Goal: Information Seeking & Learning: Learn about a topic

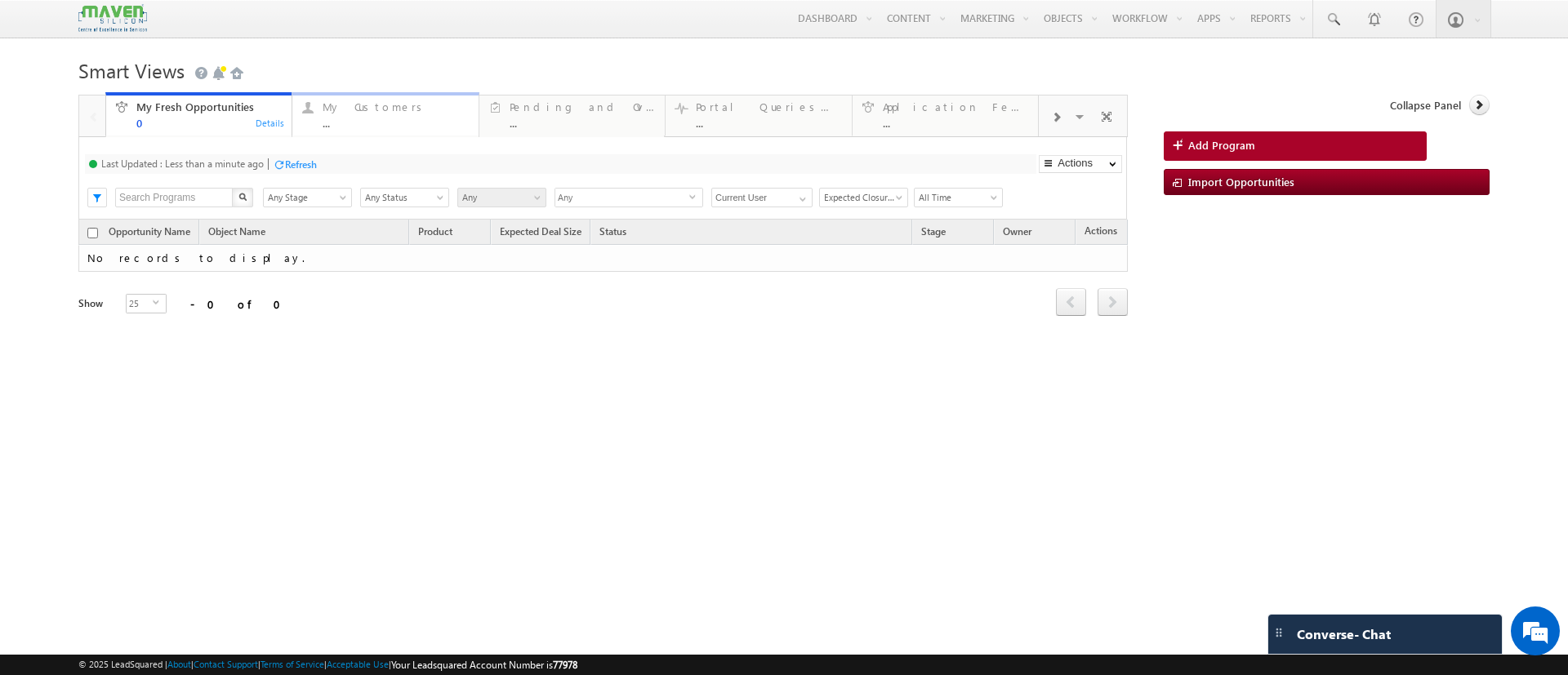
click at [411, 115] on div "My Customers ..." at bounding box center [395, 113] width 146 height 32
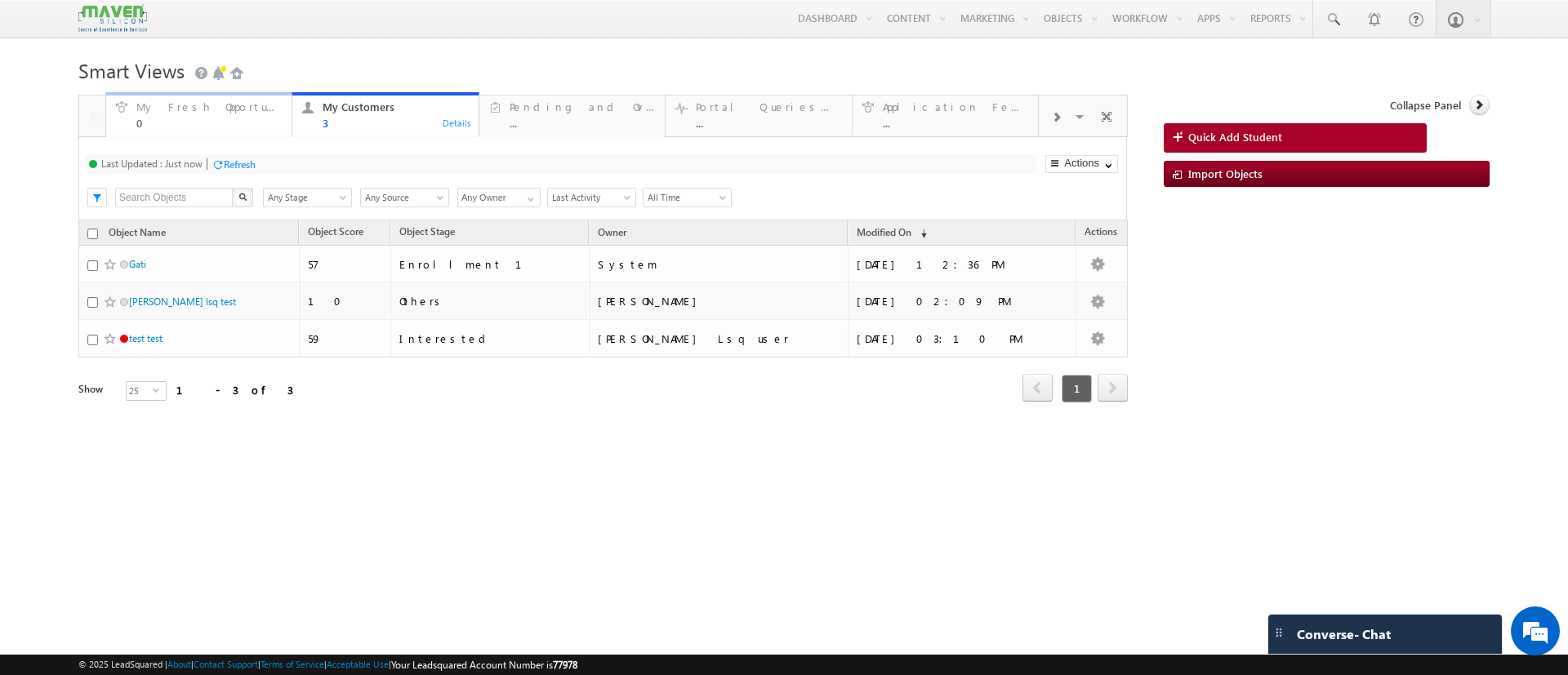
click at [221, 123] on div "0" at bounding box center [209, 123] width 146 height 13
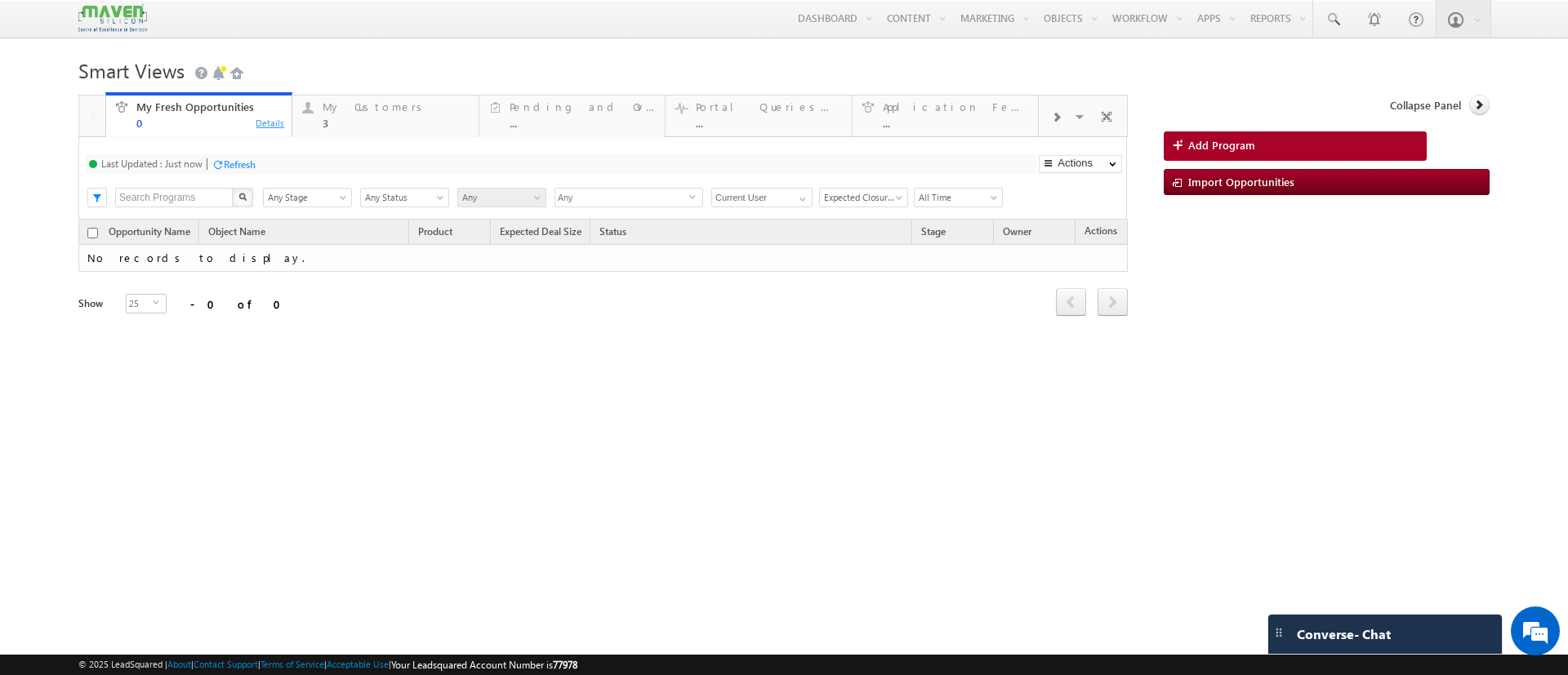
click at [261, 127] on div "Details" at bounding box center [270, 122] width 31 height 14
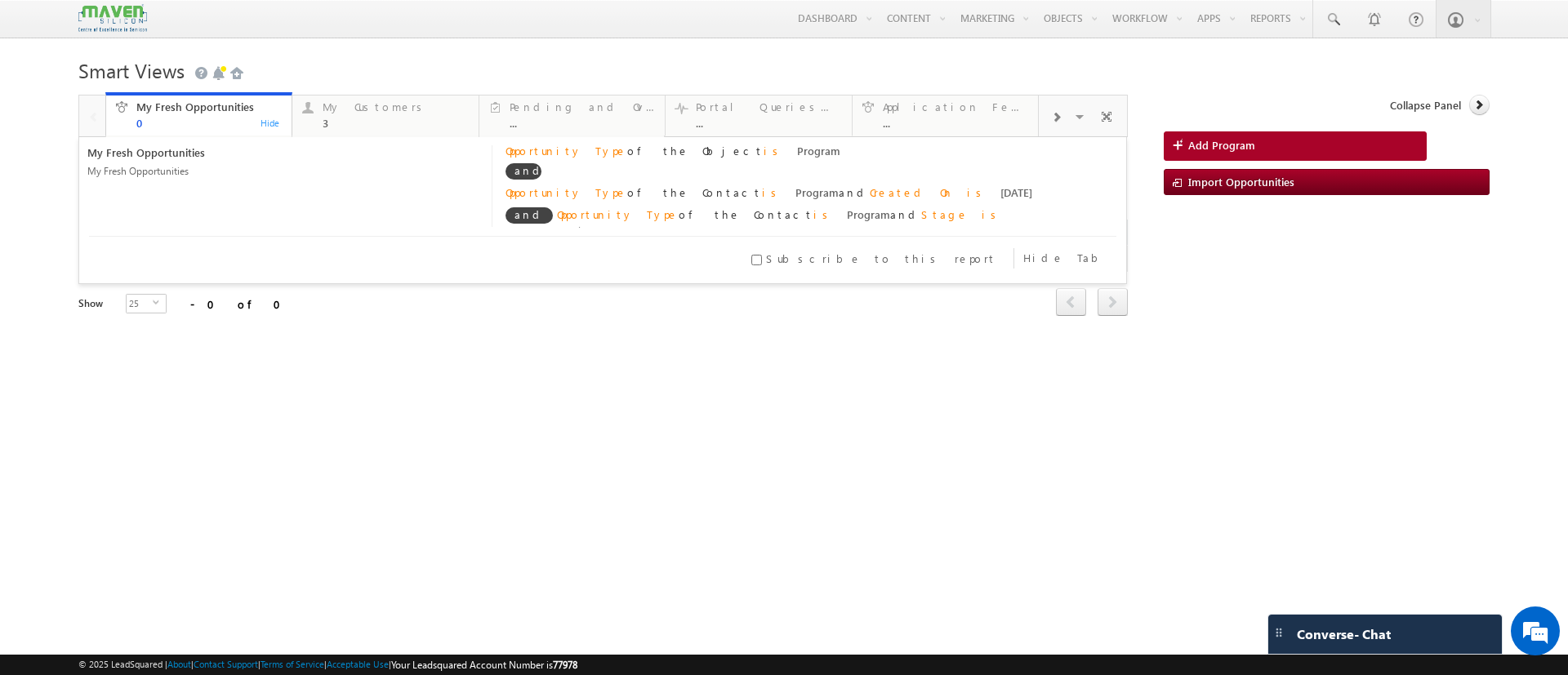
scroll to position [10, 0]
click at [383, 124] on div "3" at bounding box center [395, 123] width 146 height 13
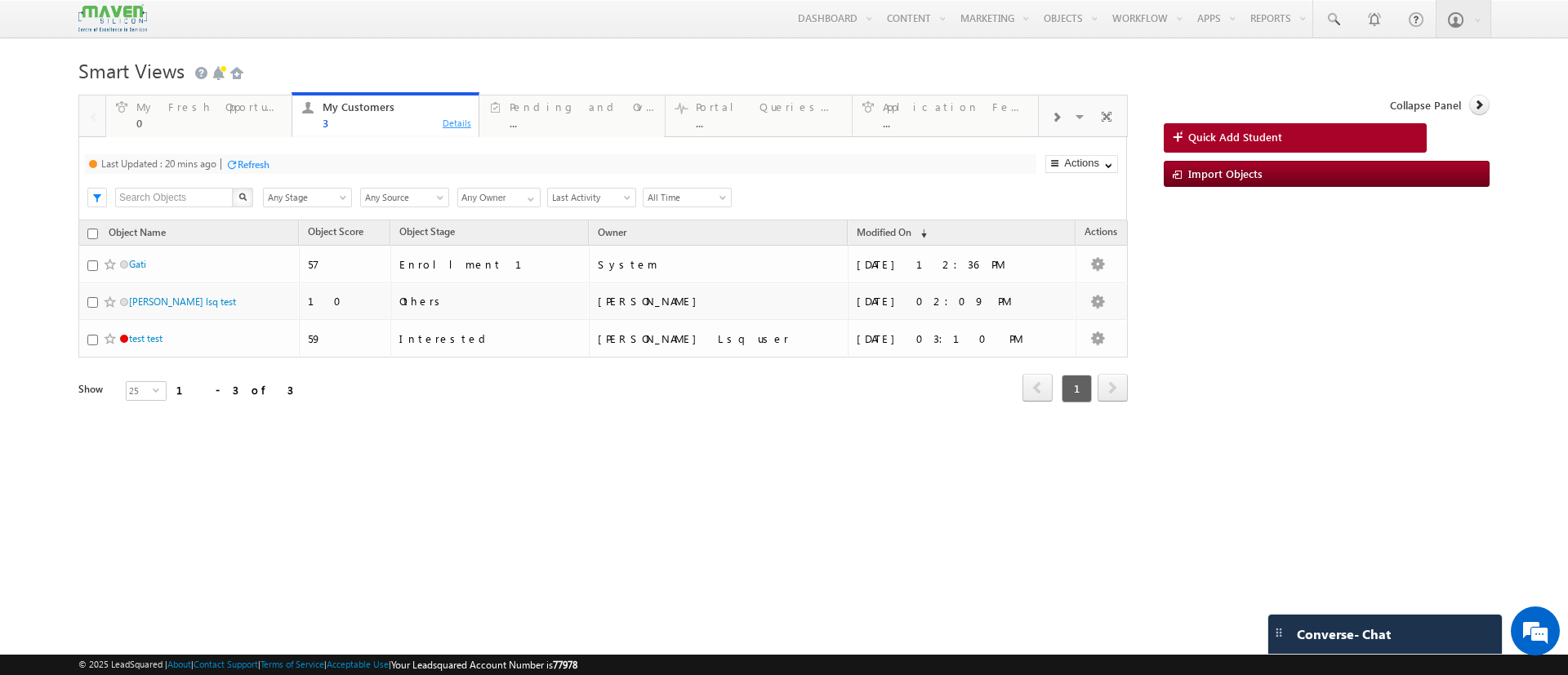
click at [457, 129] on div "Details" at bounding box center [458, 122] width 31 height 14
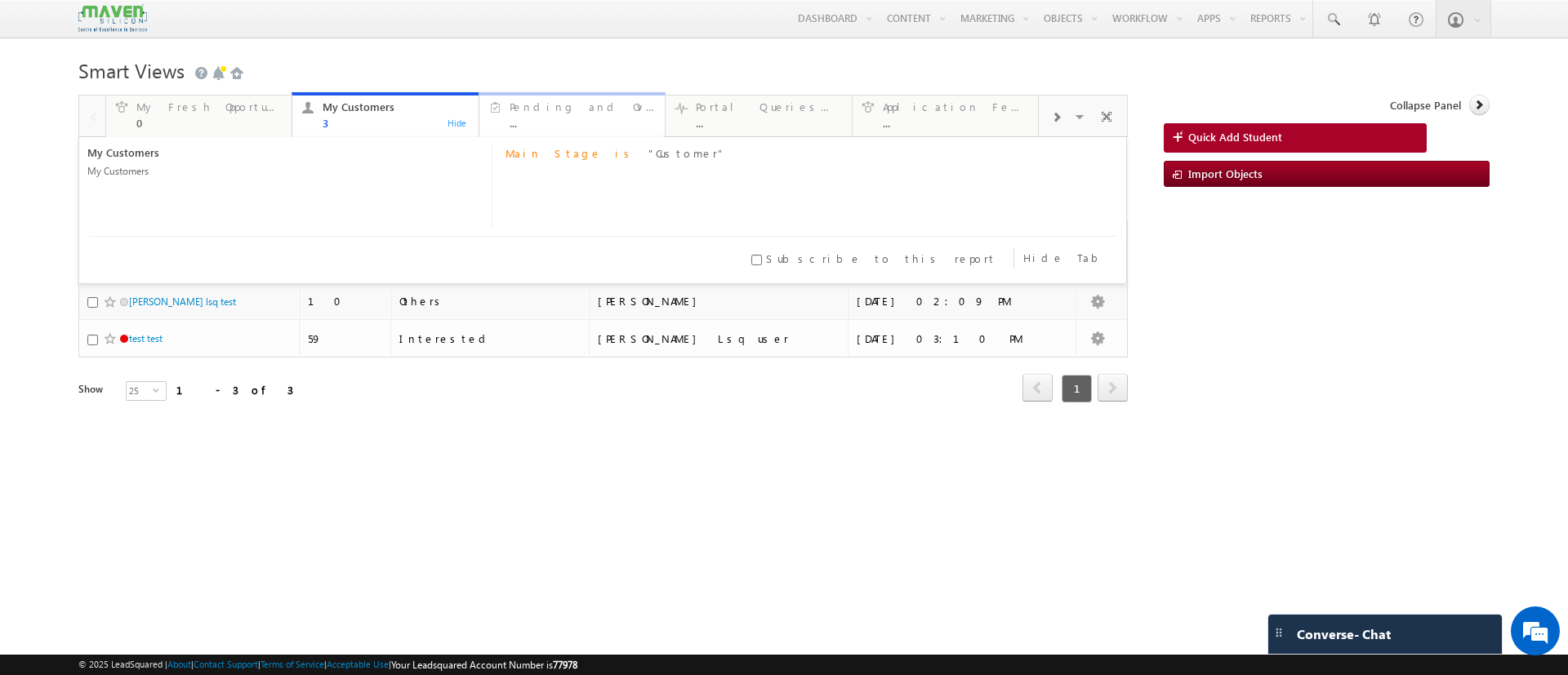
click at [556, 119] on div "..." at bounding box center [582, 123] width 146 height 13
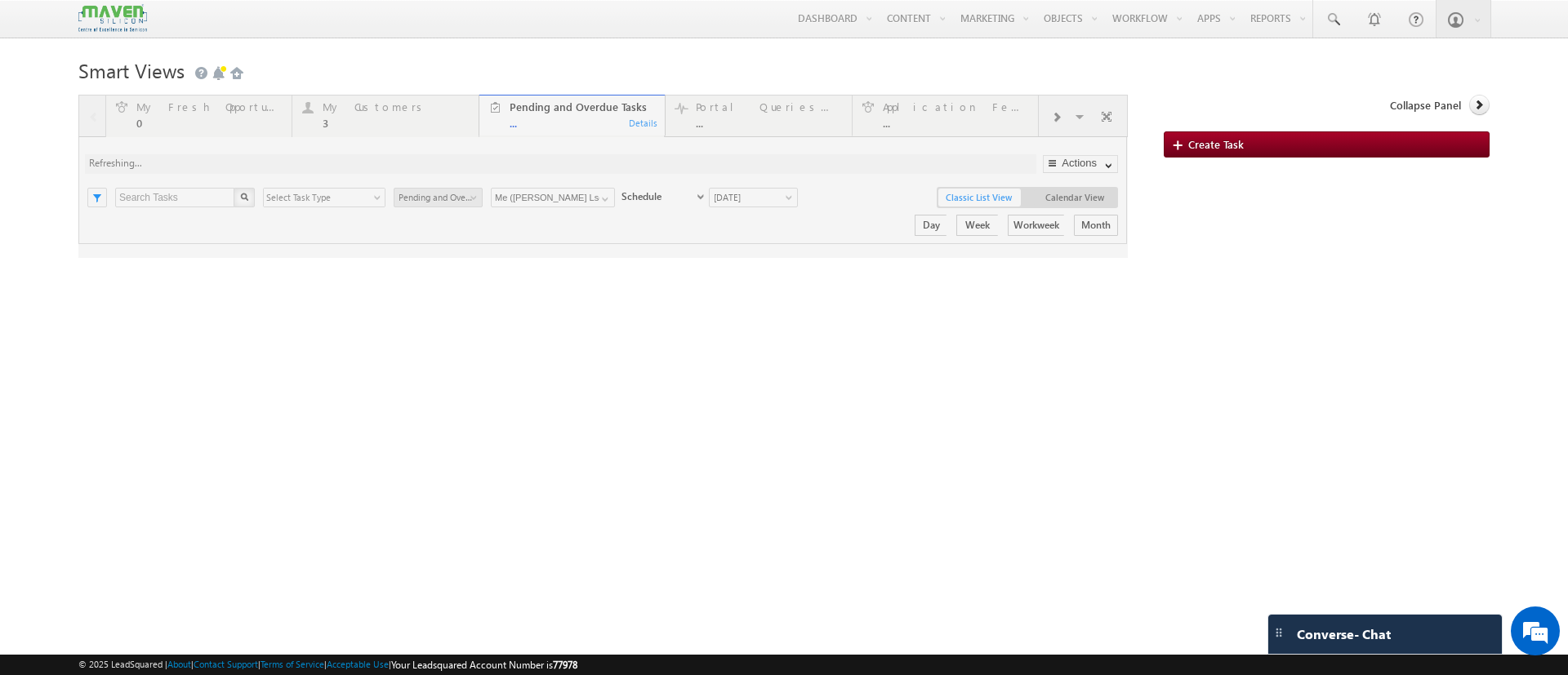
scroll to position [0, 0]
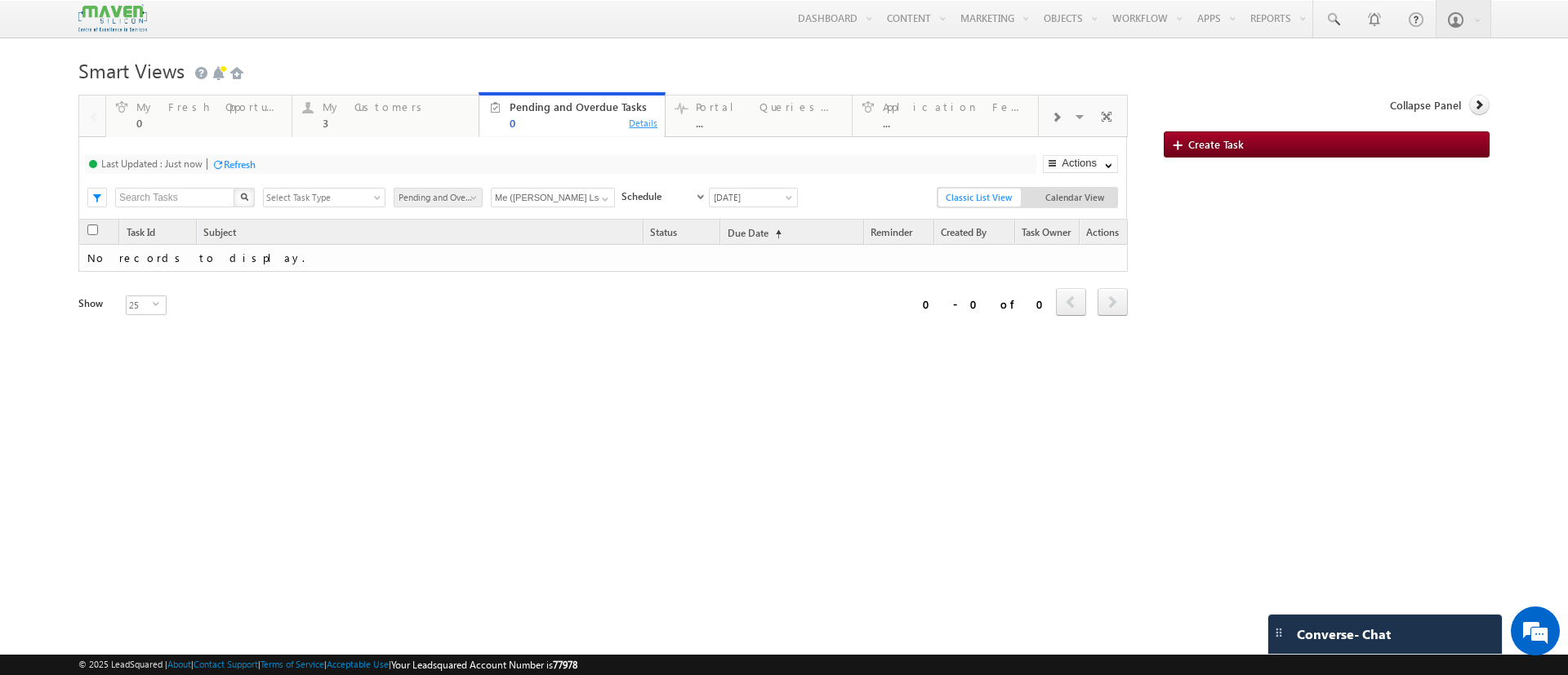
click at [641, 118] on div "Details" at bounding box center [644, 122] width 31 height 14
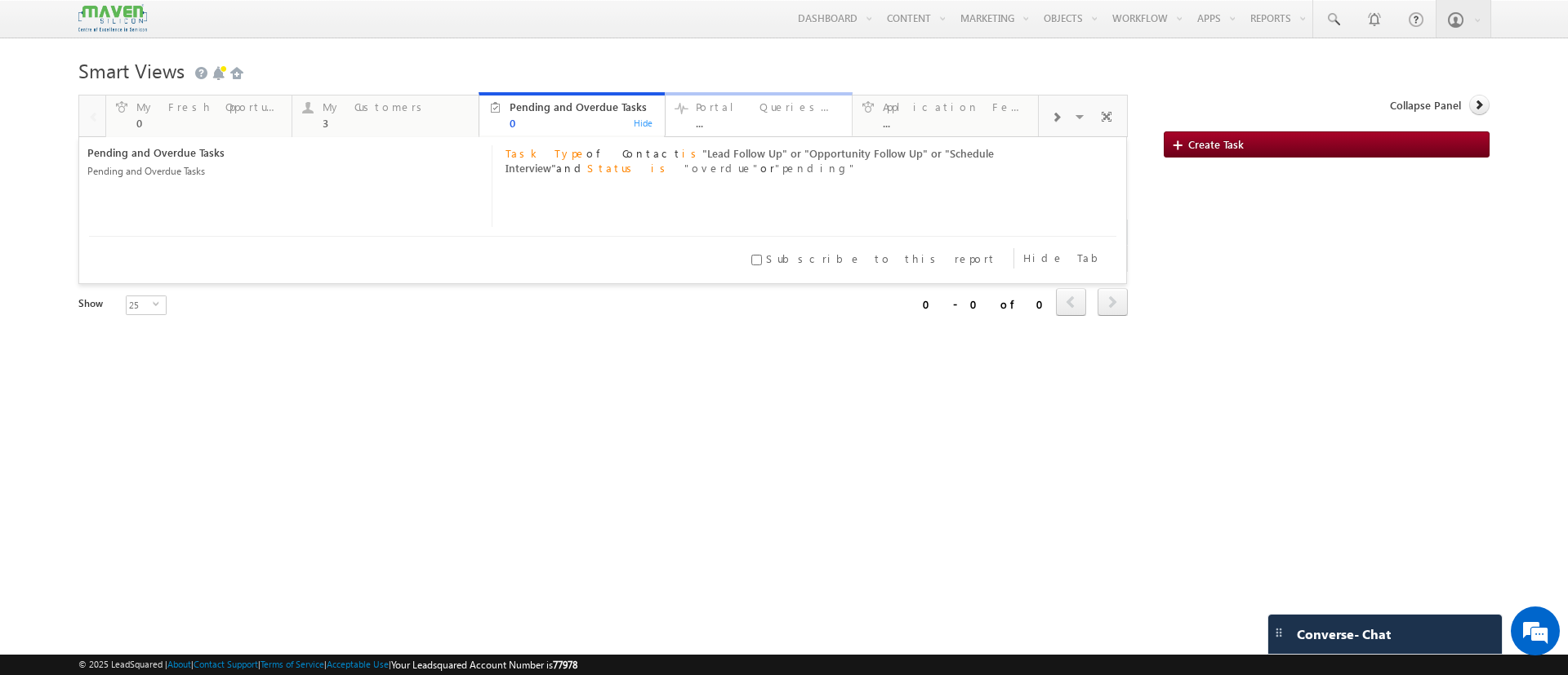
click at [739, 122] on div "..." at bounding box center [769, 123] width 146 height 13
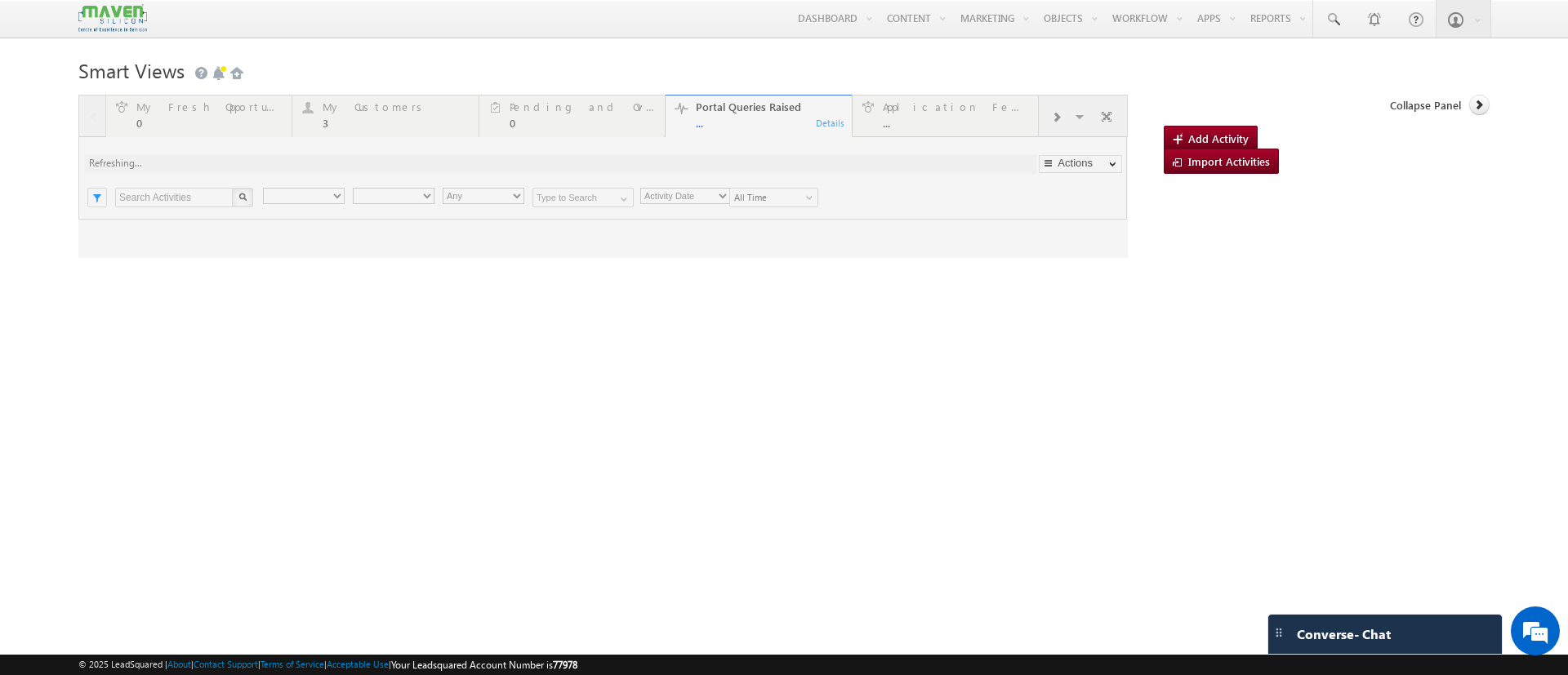
type input "Any Owner"
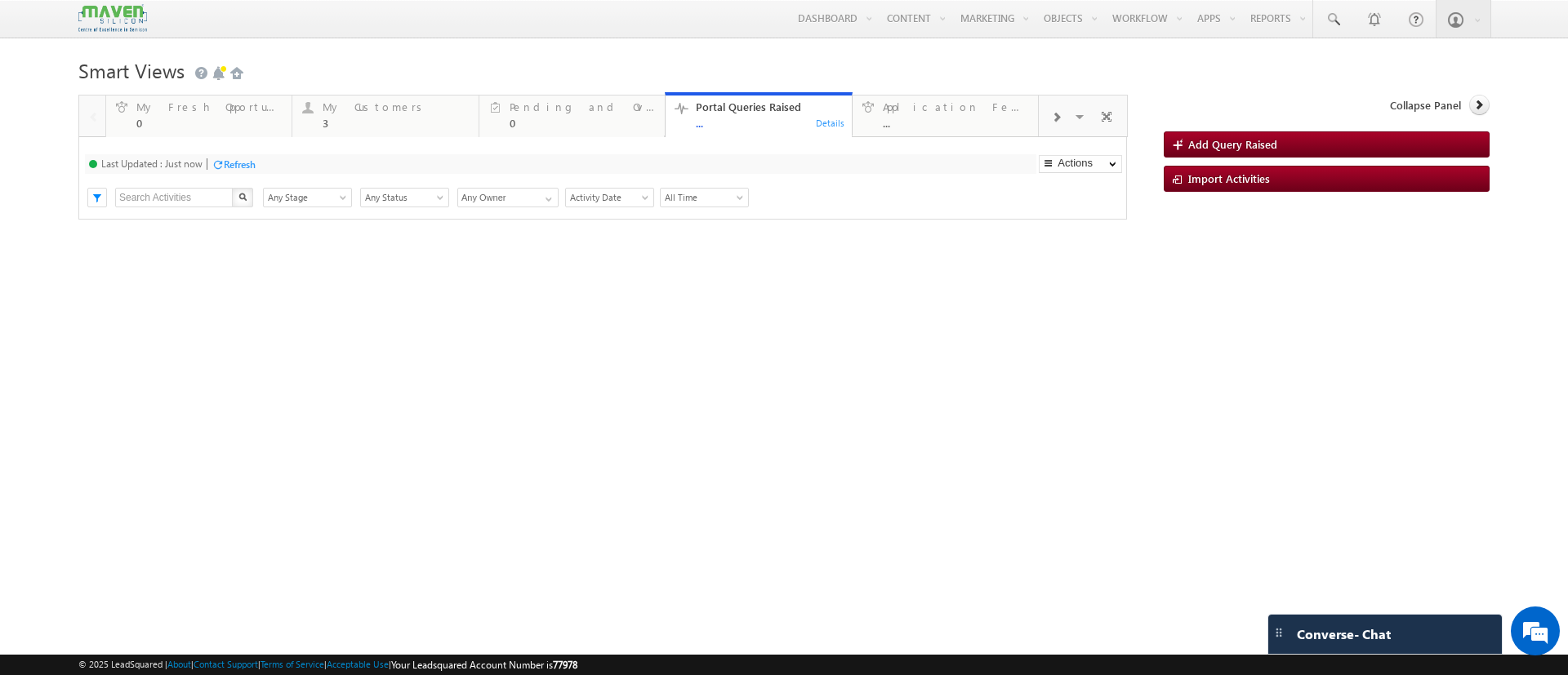
click at [1057, 114] on span at bounding box center [1056, 117] width 10 height 13
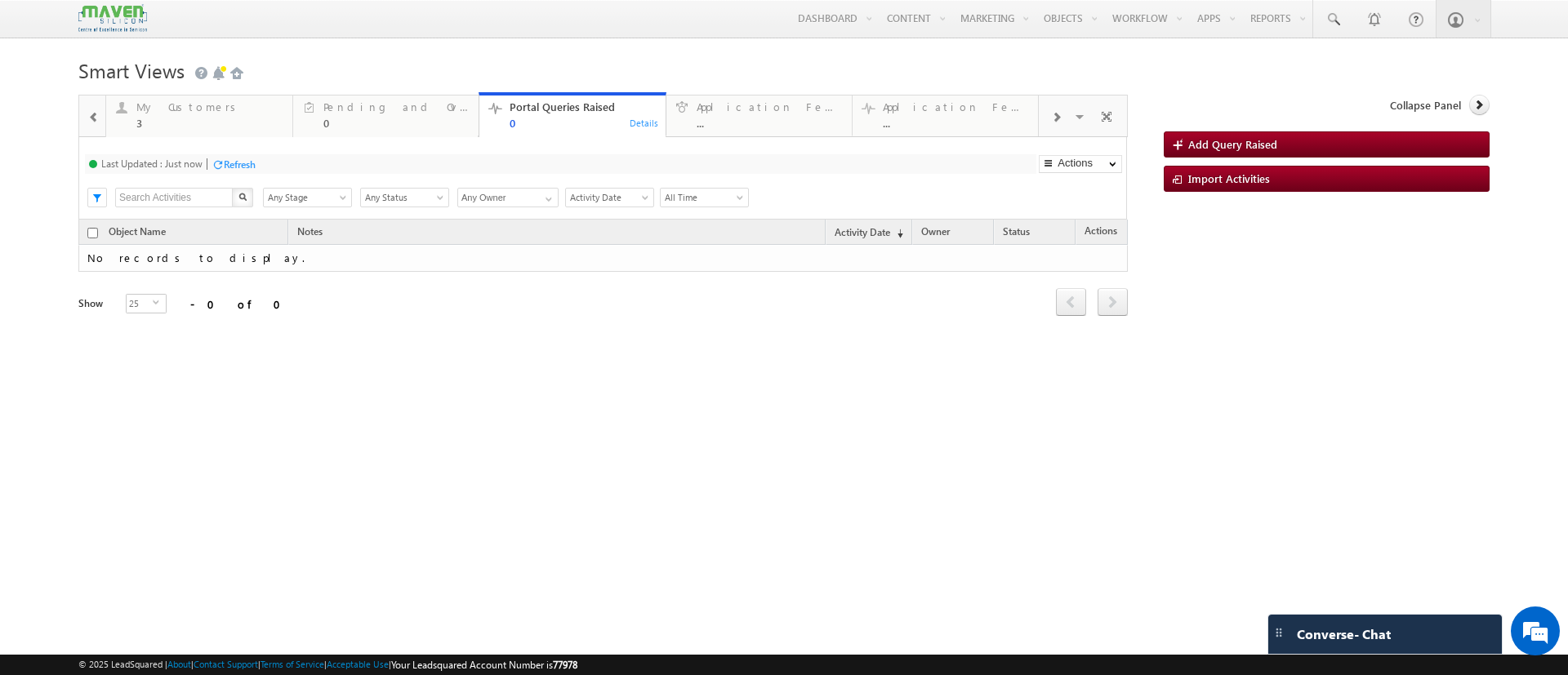
click at [1058, 117] on span at bounding box center [1056, 117] width 10 height 13
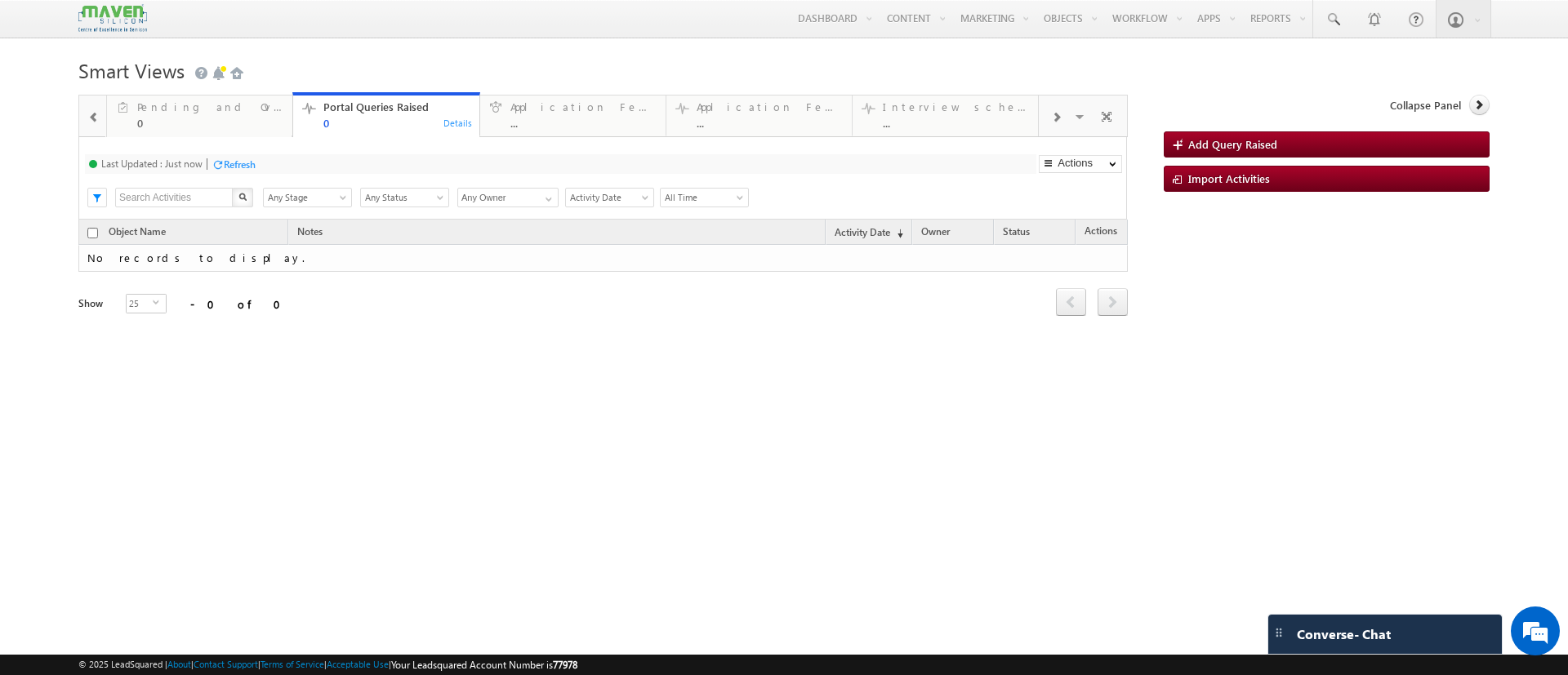
click at [1058, 117] on span at bounding box center [1056, 117] width 10 height 13
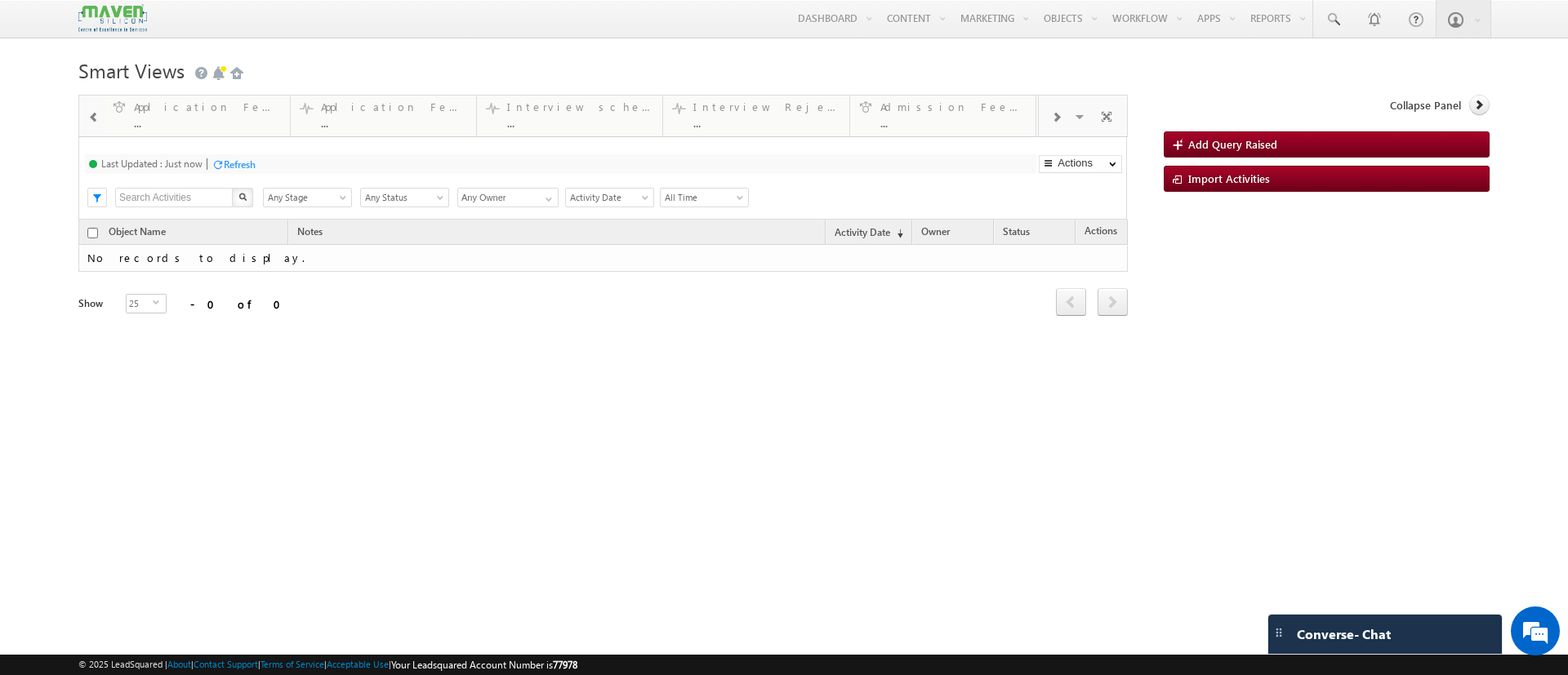
click at [1058, 117] on span at bounding box center [1056, 117] width 10 height 13
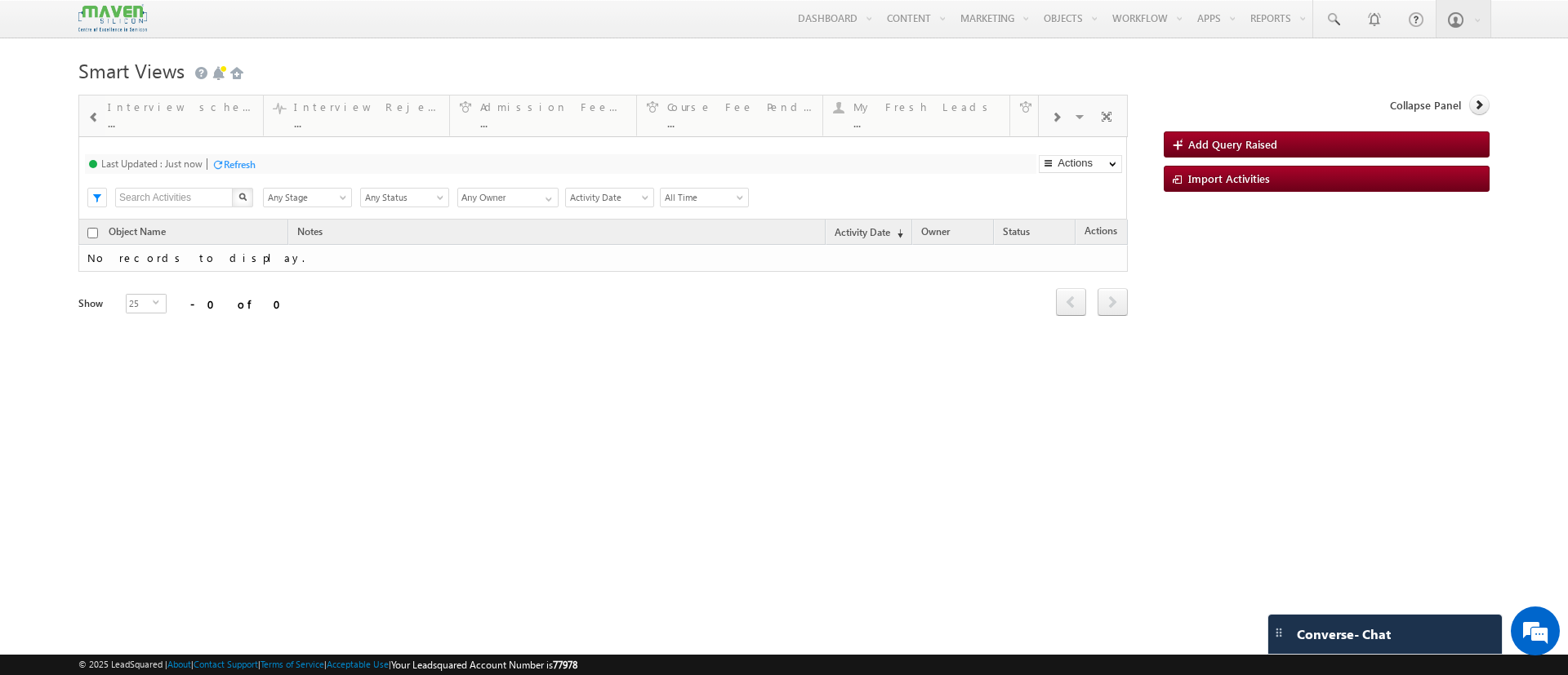
click at [1058, 117] on span at bounding box center [1056, 117] width 10 height 13
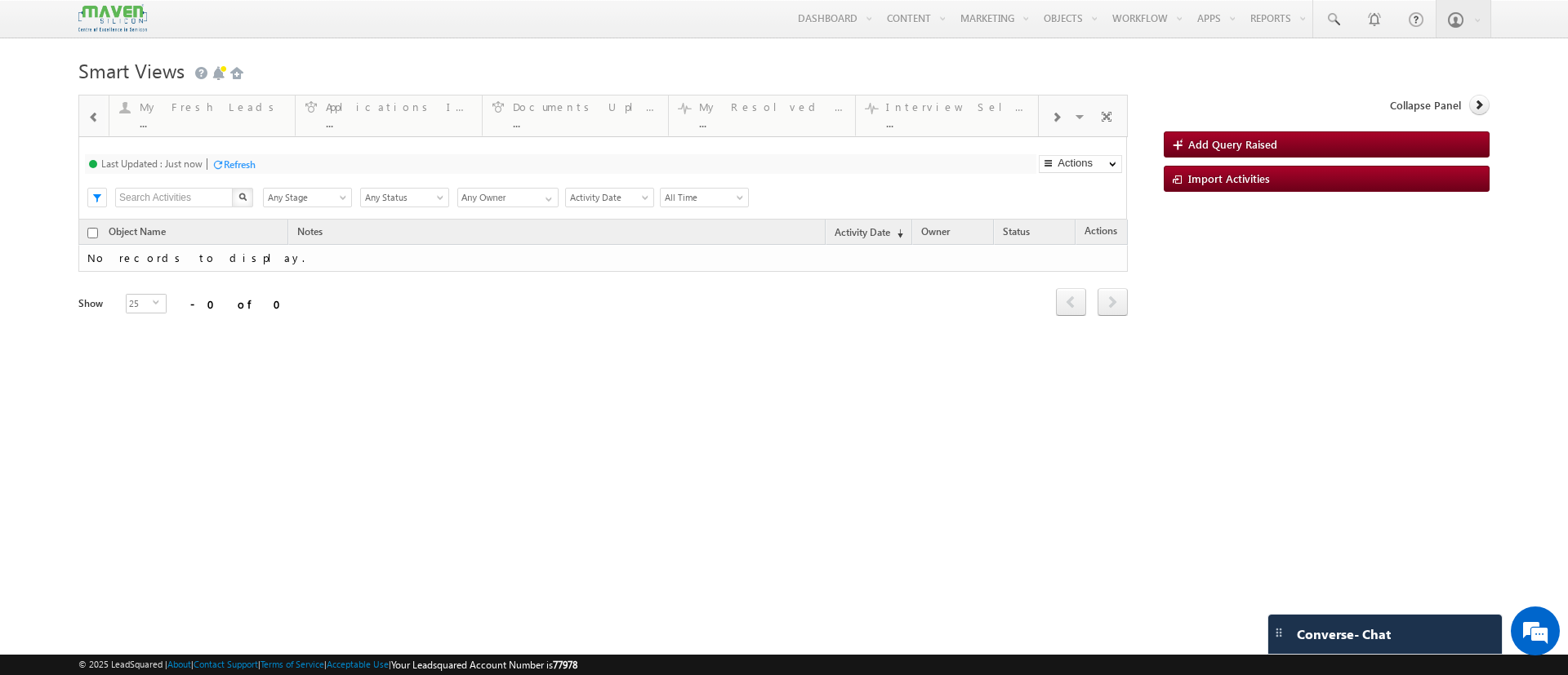
click at [1058, 117] on span at bounding box center [1056, 117] width 10 height 13
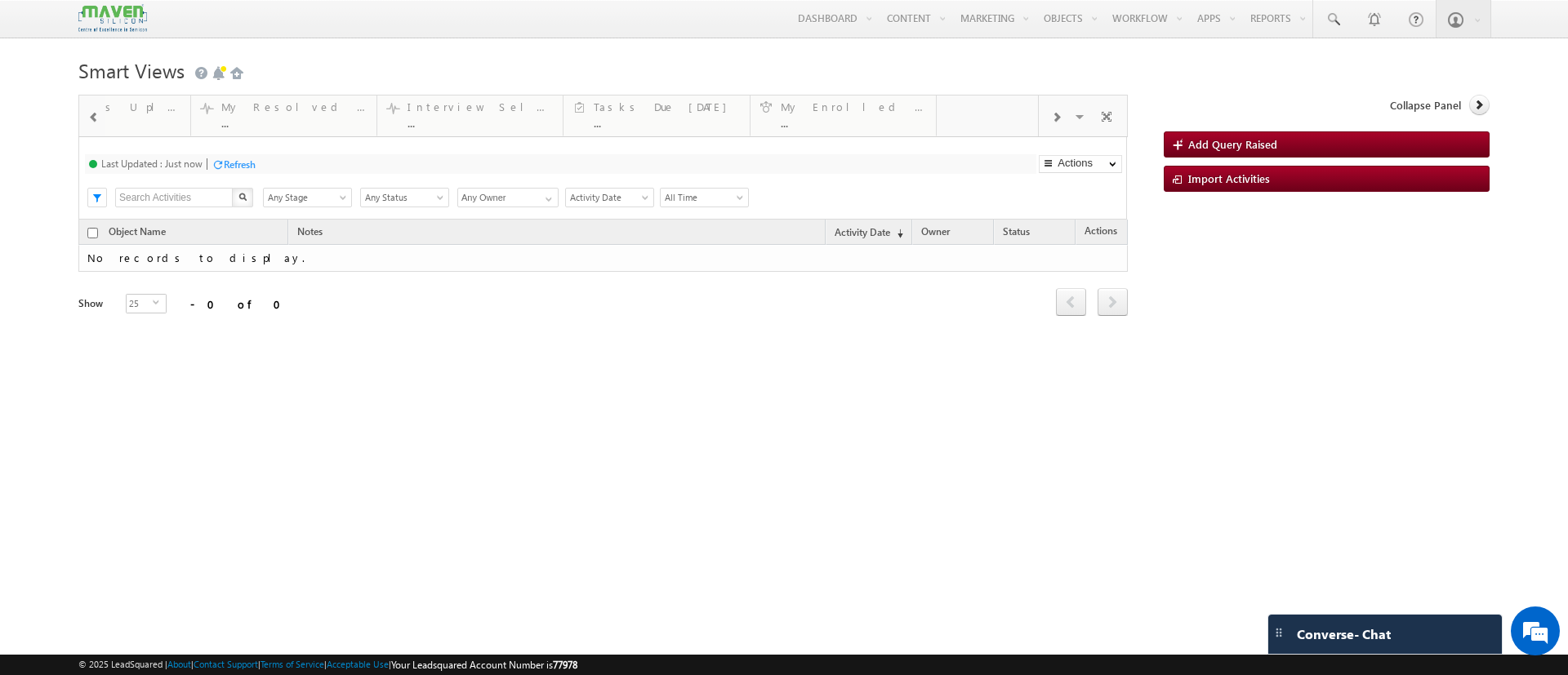
click at [1058, 117] on span at bounding box center [1056, 117] width 10 height 13
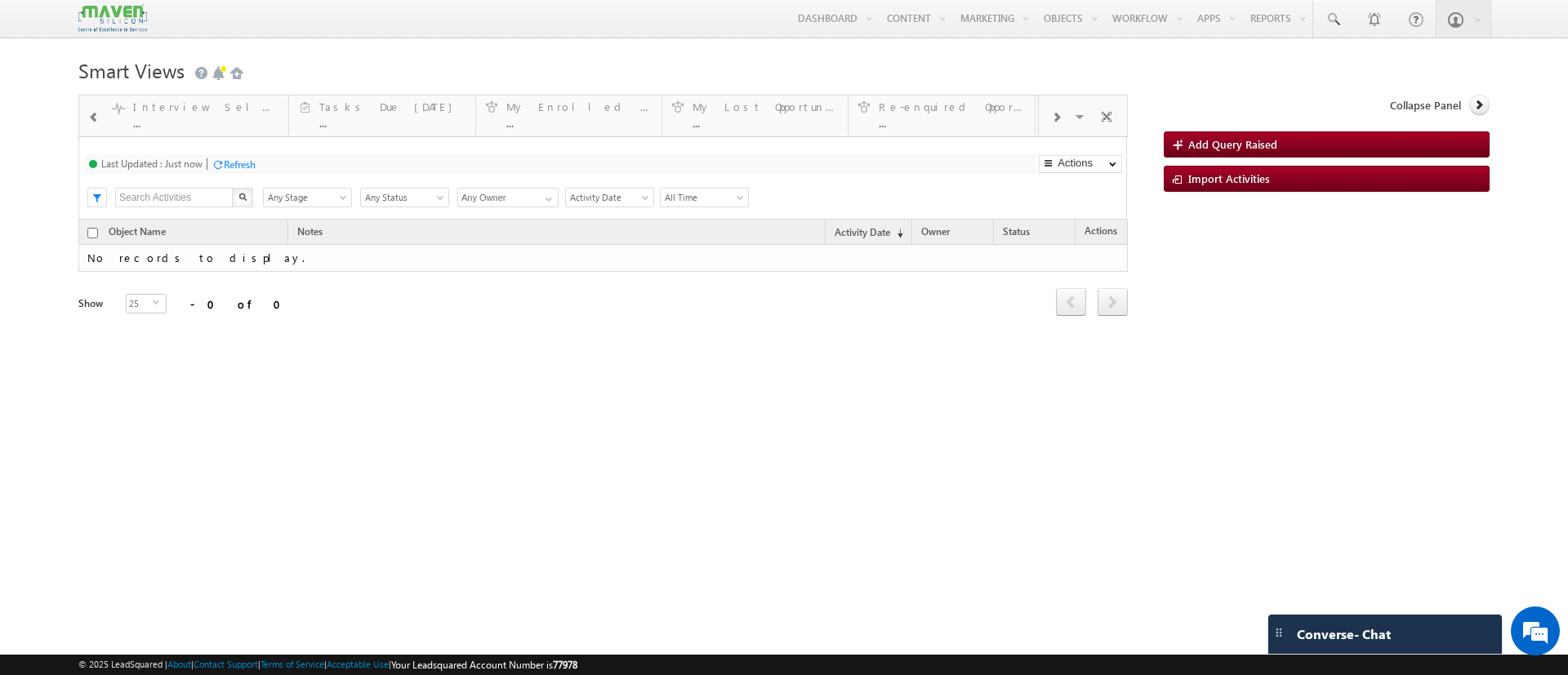
click at [1058, 117] on span at bounding box center [1056, 117] width 10 height 13
click at [1058, 117] on div "Visible Tabs My Fresh Opportunities Default My Customers Default Pending and Ov…" at bounding box center [1083, 115] width 89 height 39
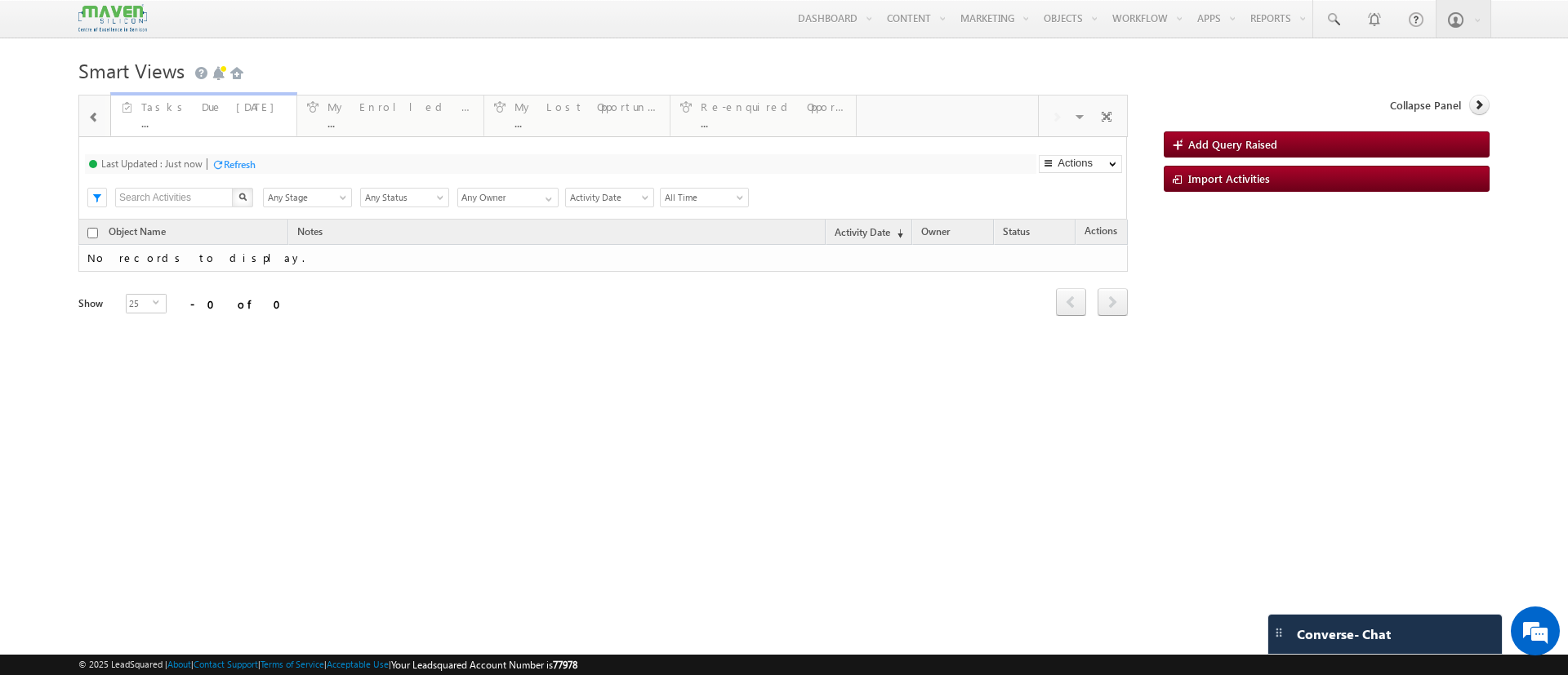
click at [225, 123] on div "..." at bounding box center [213, 123] width 146 height 13
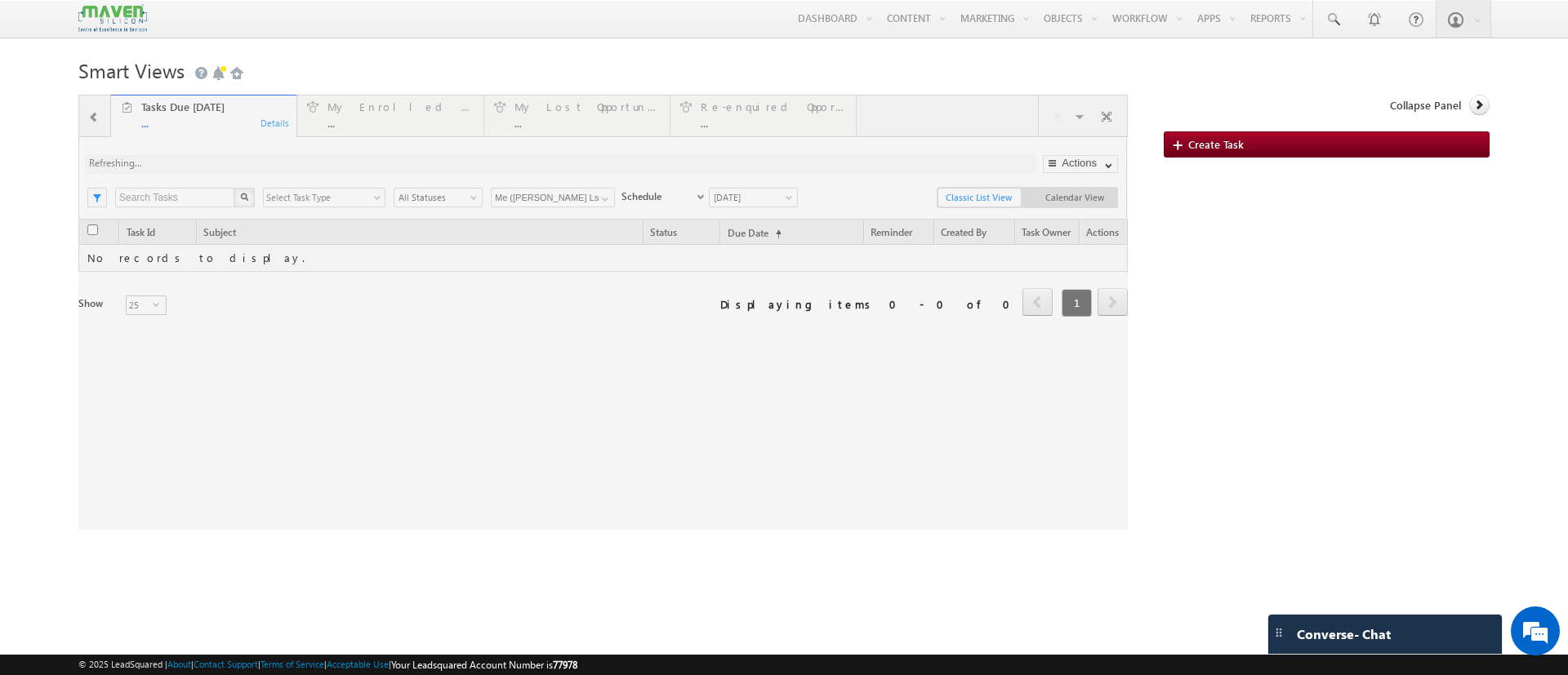
click at [274, 124] on div at bounding box center [603, 313] width 1050 height 436
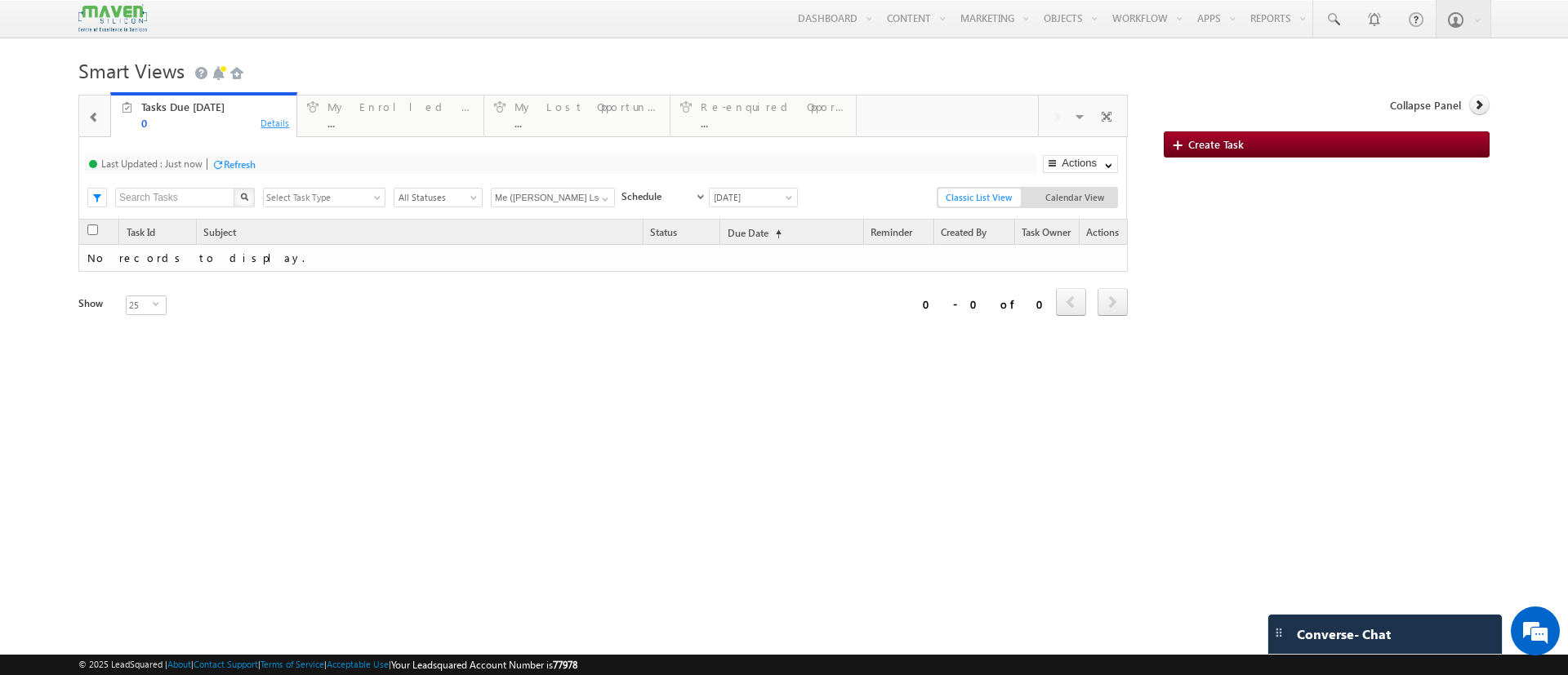
click at [275, 123] on div "Details" at bounding box center [275, 122] width 31 height 14
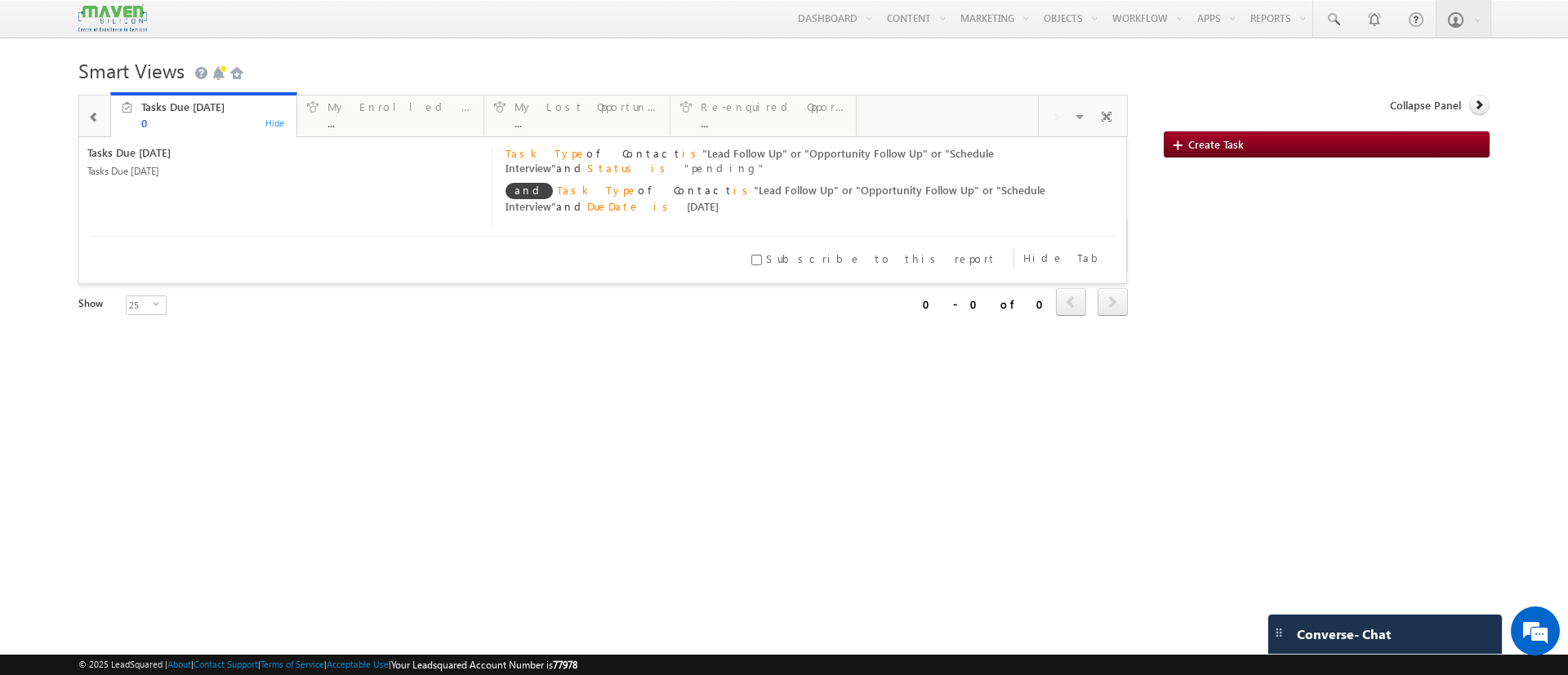
click at [95, 113] on span at bounding box center [94, 117] width 12 height 13
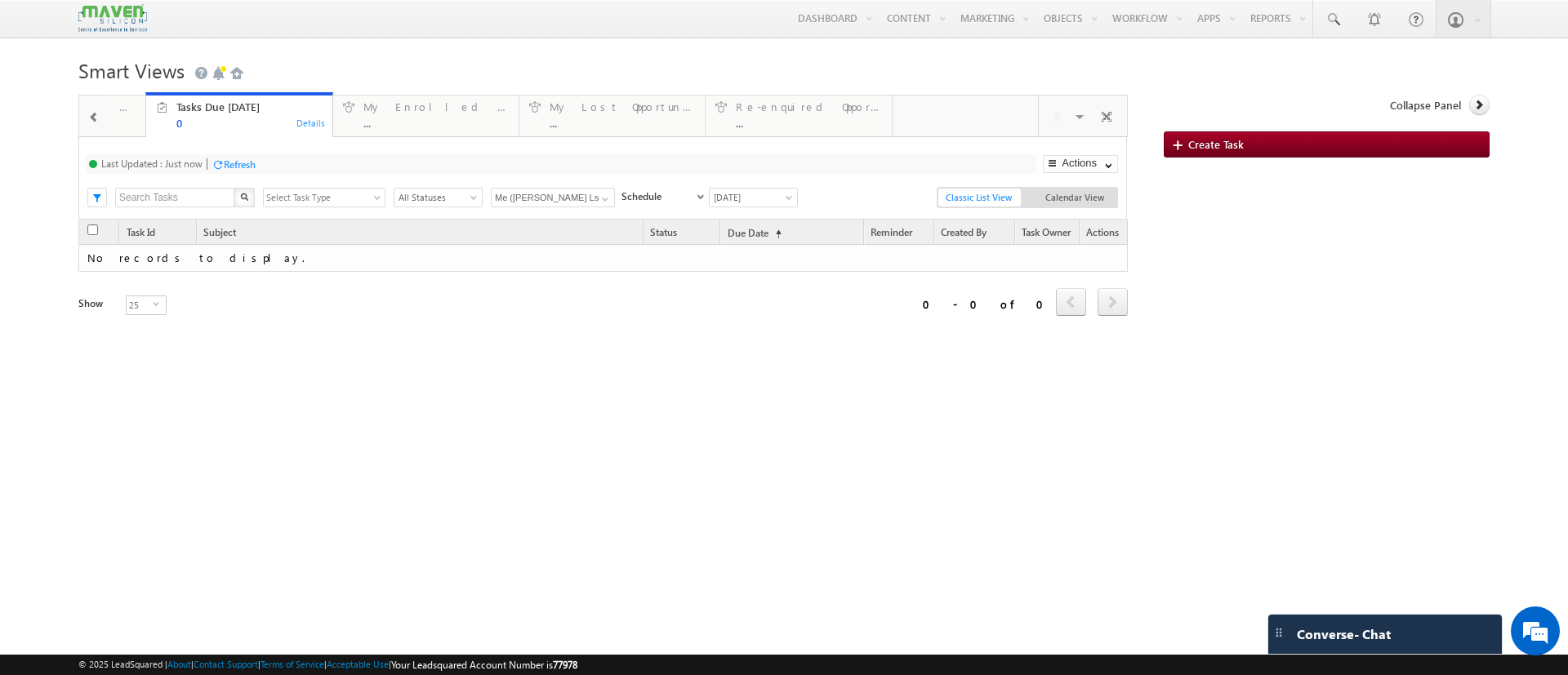
click at [95, 113] on span at bounding box center [94, 117] width 12 height 13
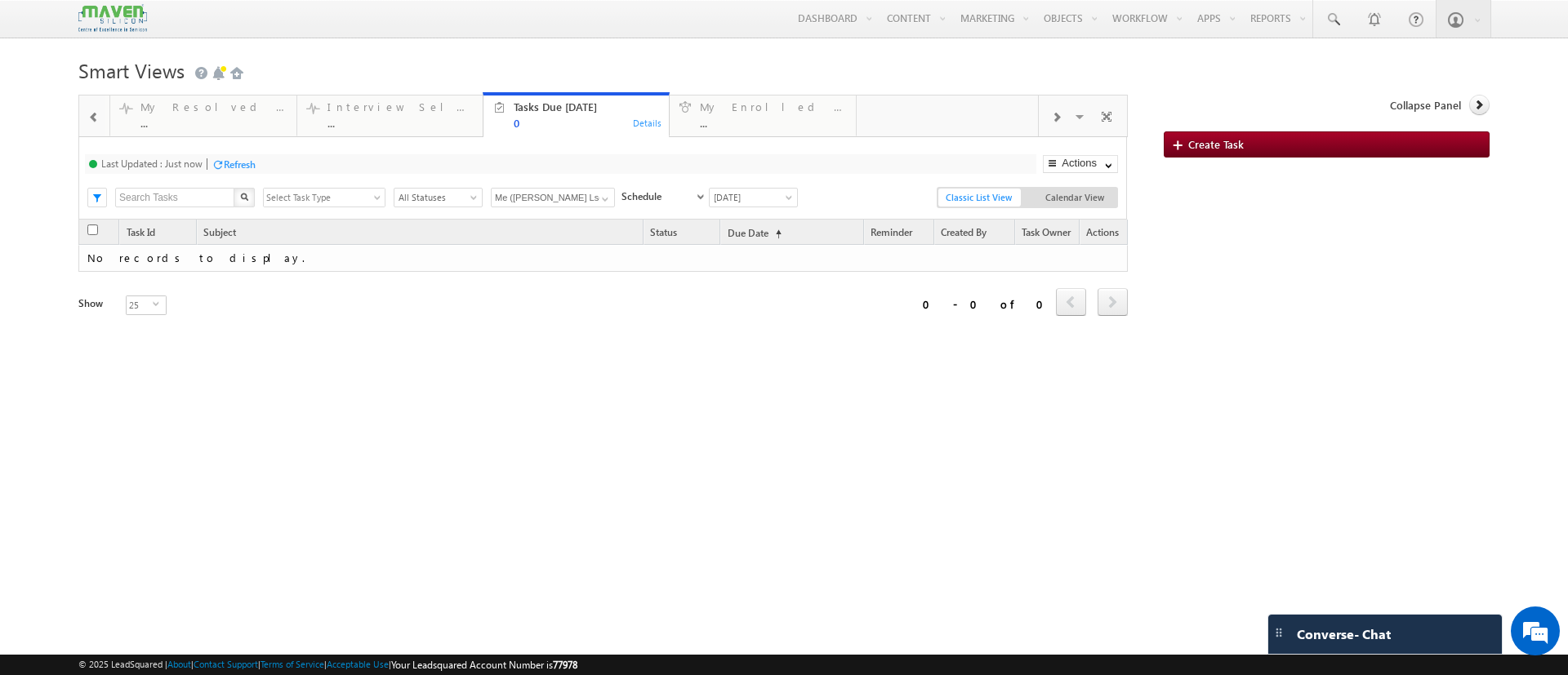
click at [95, 113] on span at bounding box center [94, 117] width 12 height 13
click at [106, 123] on div "My Fresh Leads ... Details" at bounding box center [15, 113] width 182 height 32
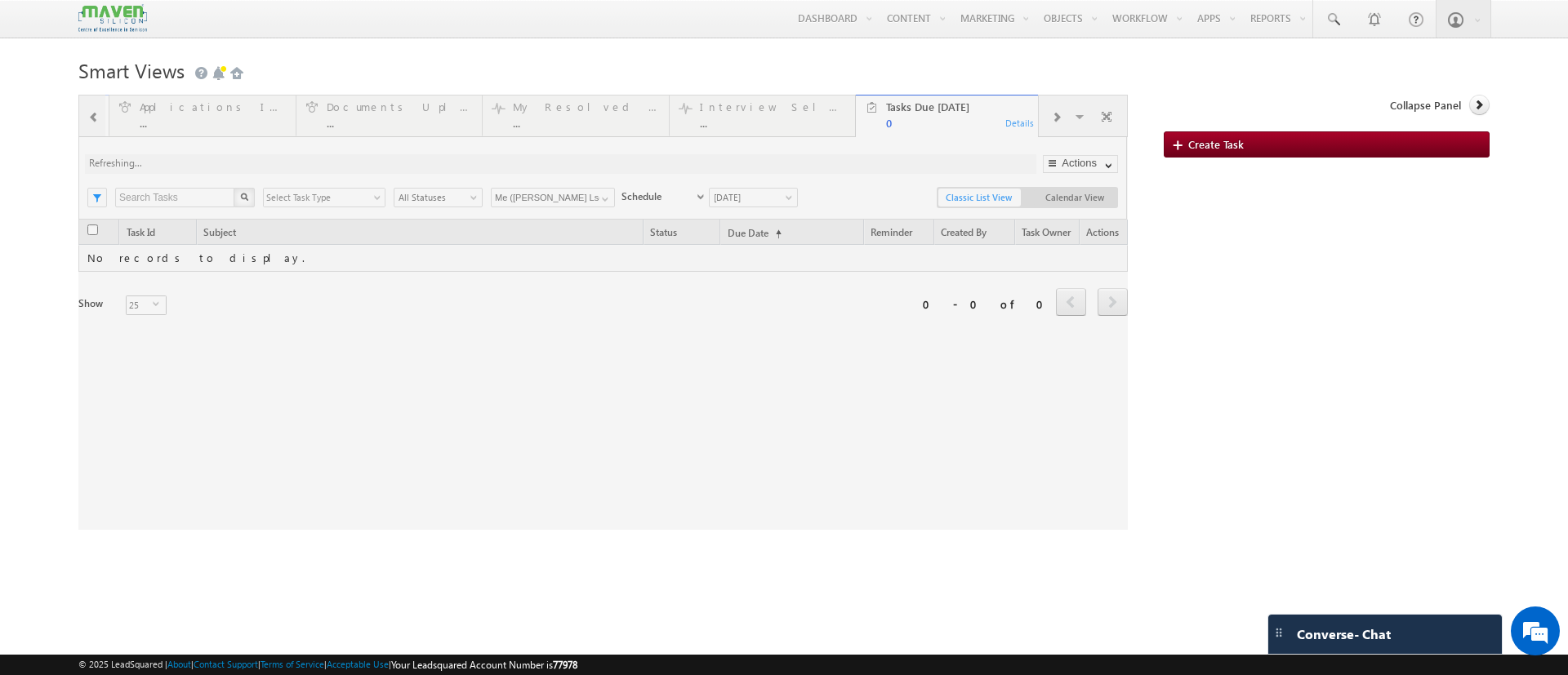
click at [106, 123] on div at bounding box center [603, 313] width 1050 height 436
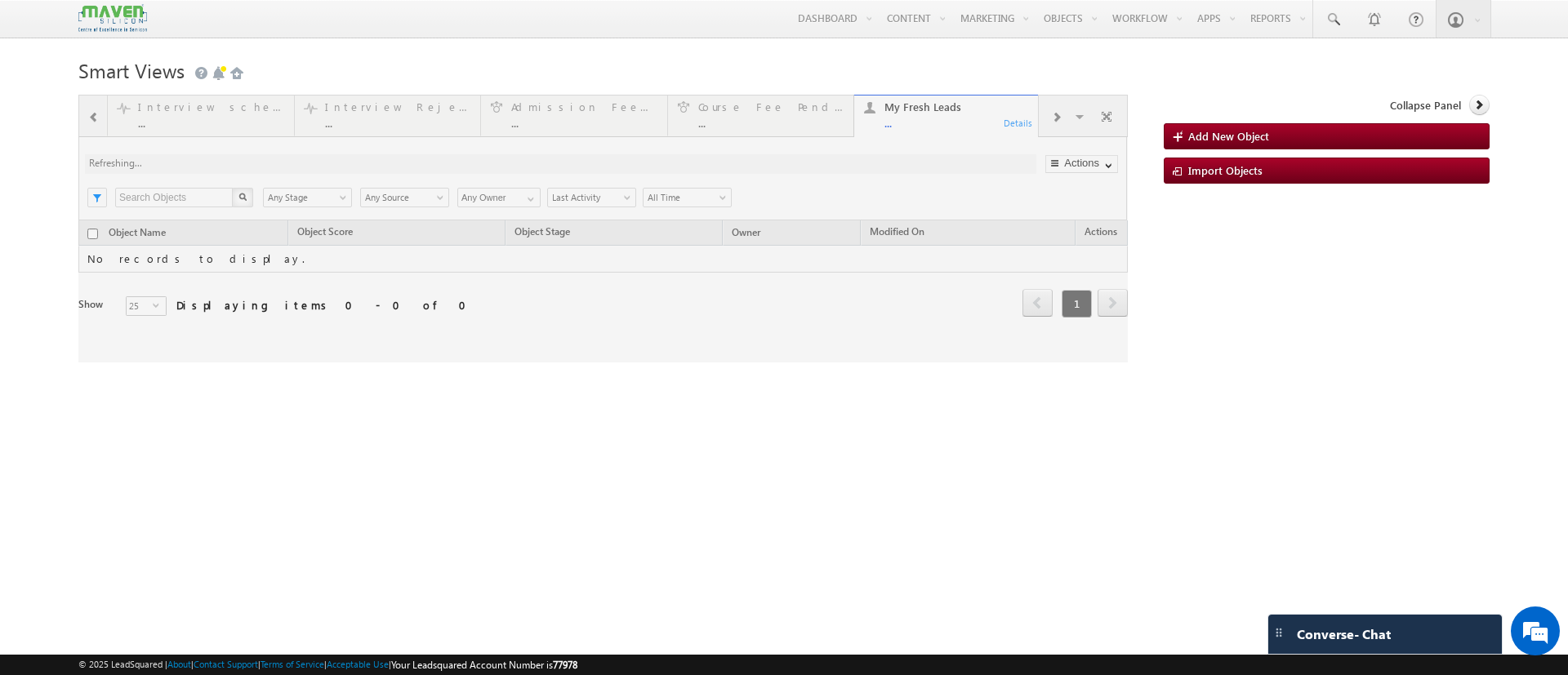
click at [94, 124] on div at bounding box center [603, 229] width 1050 height 267
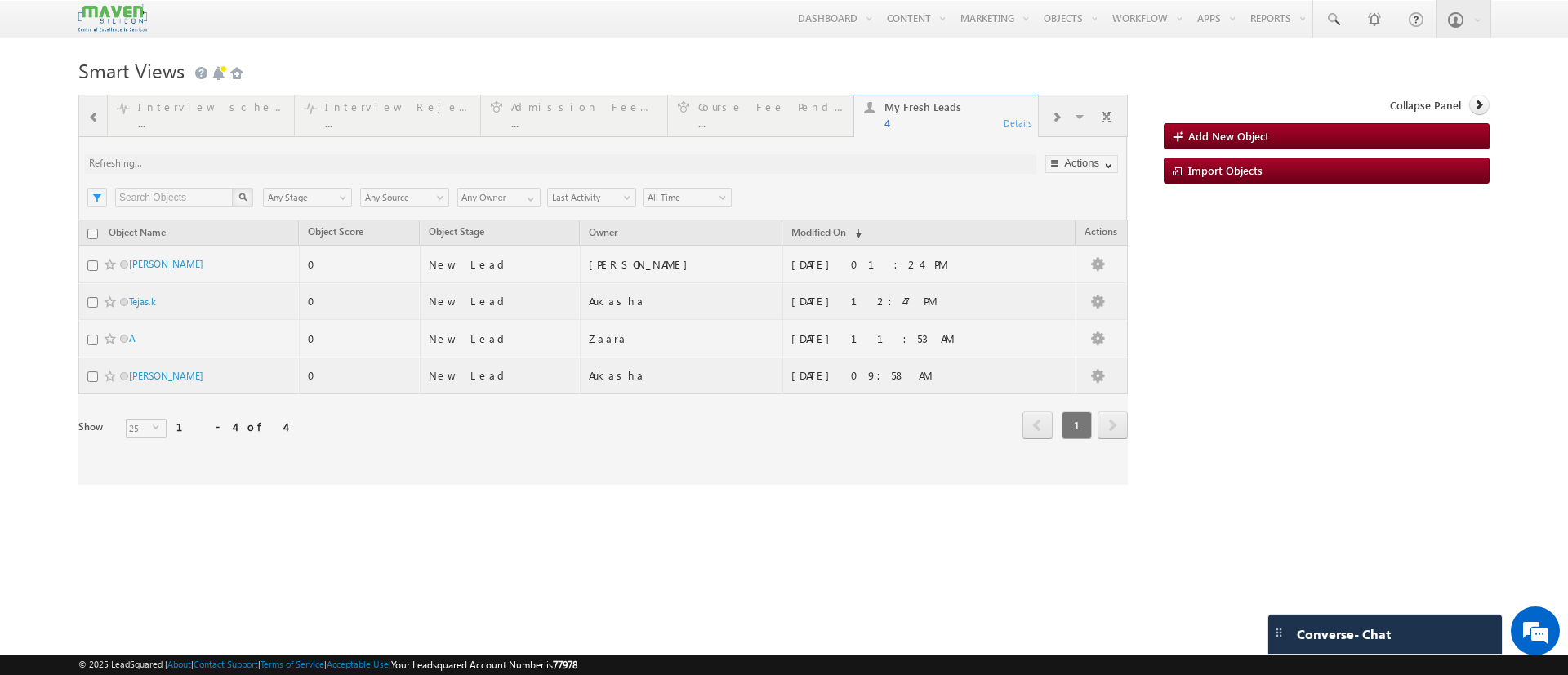
click at [94, 124] on div at bounding box center [603, 290] width 1050 height 390
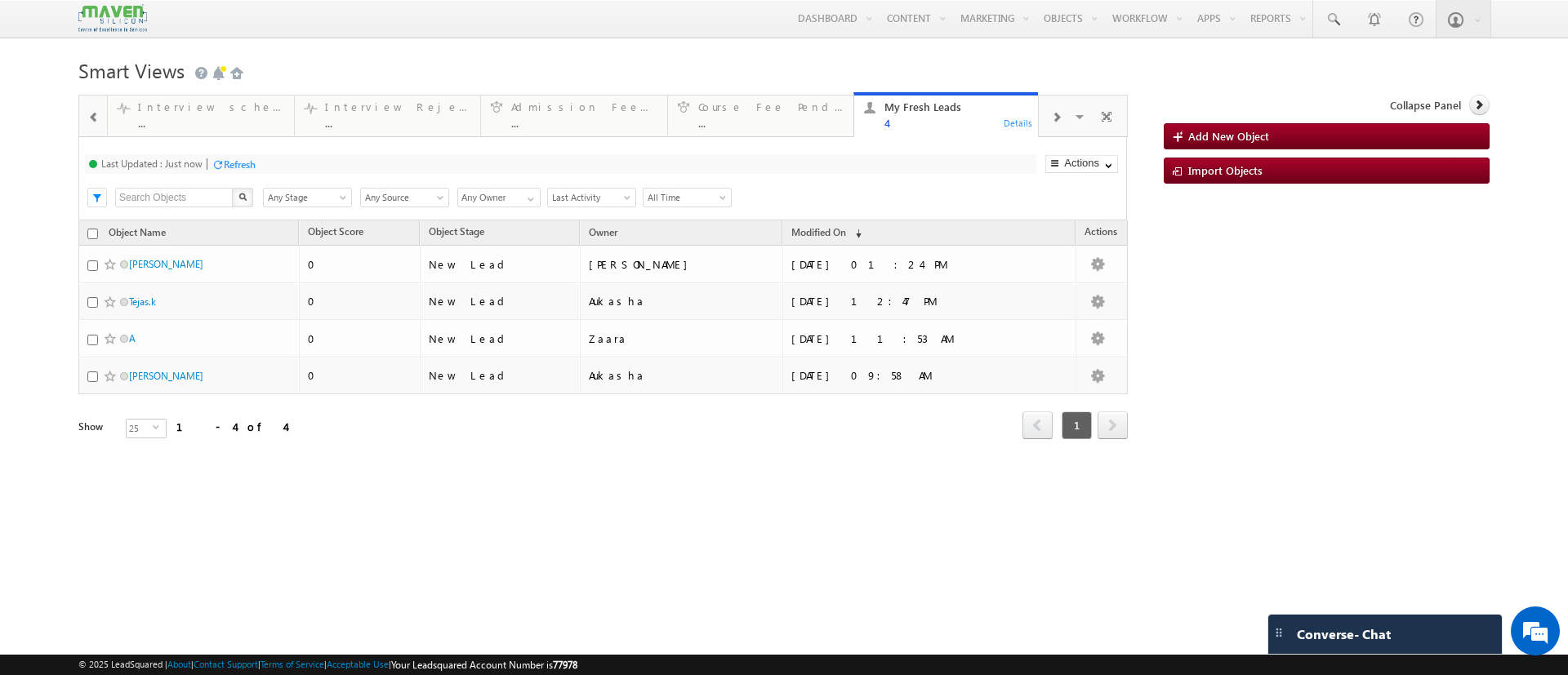
click at [94, 121] on span at bounding box center [94, 117] width 12 height 13
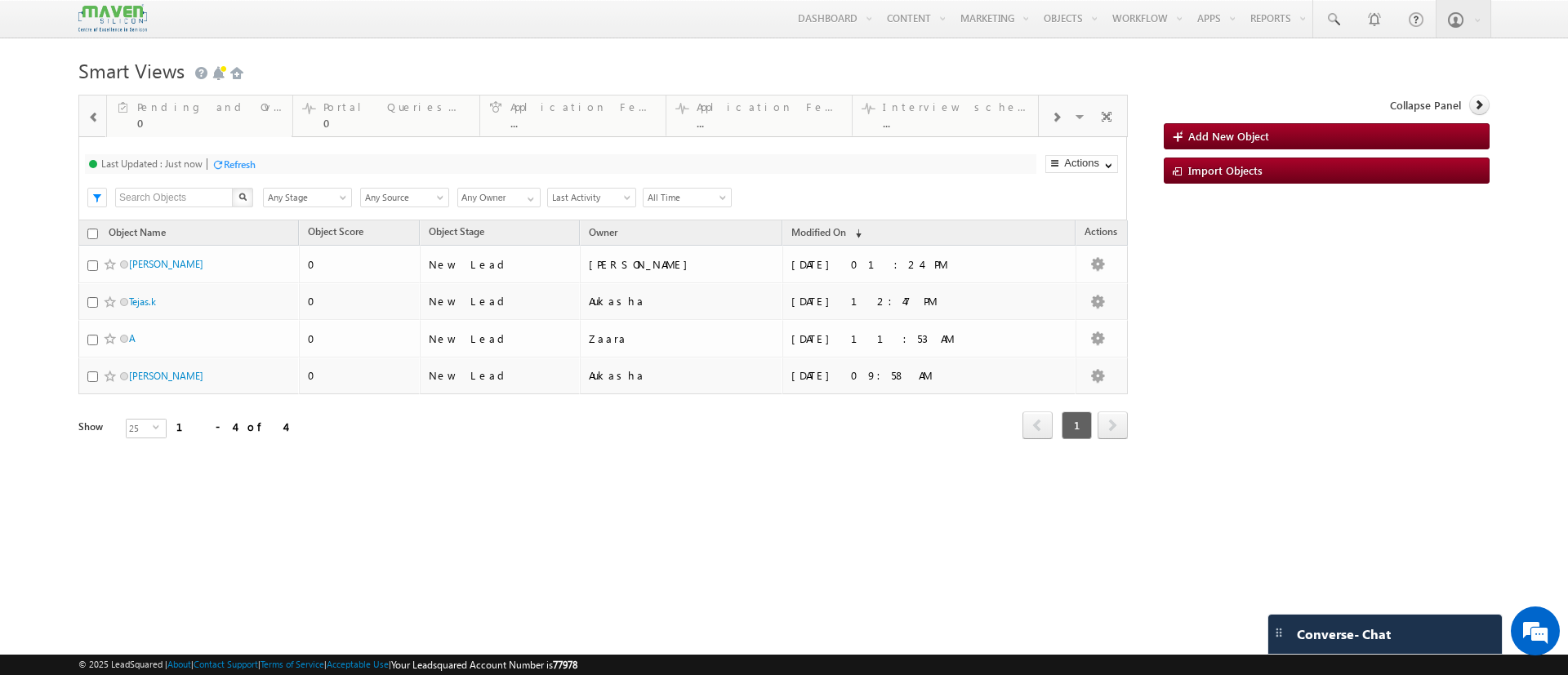
click at [94, 121] on span at bounding box center [94, 117] width 12 height 13
click at [94, 121] on div at bounding box center [92, 115] width 26 height 39
click at [1054, 118] on span at bounding box center [1056, 117] width 10 height 13
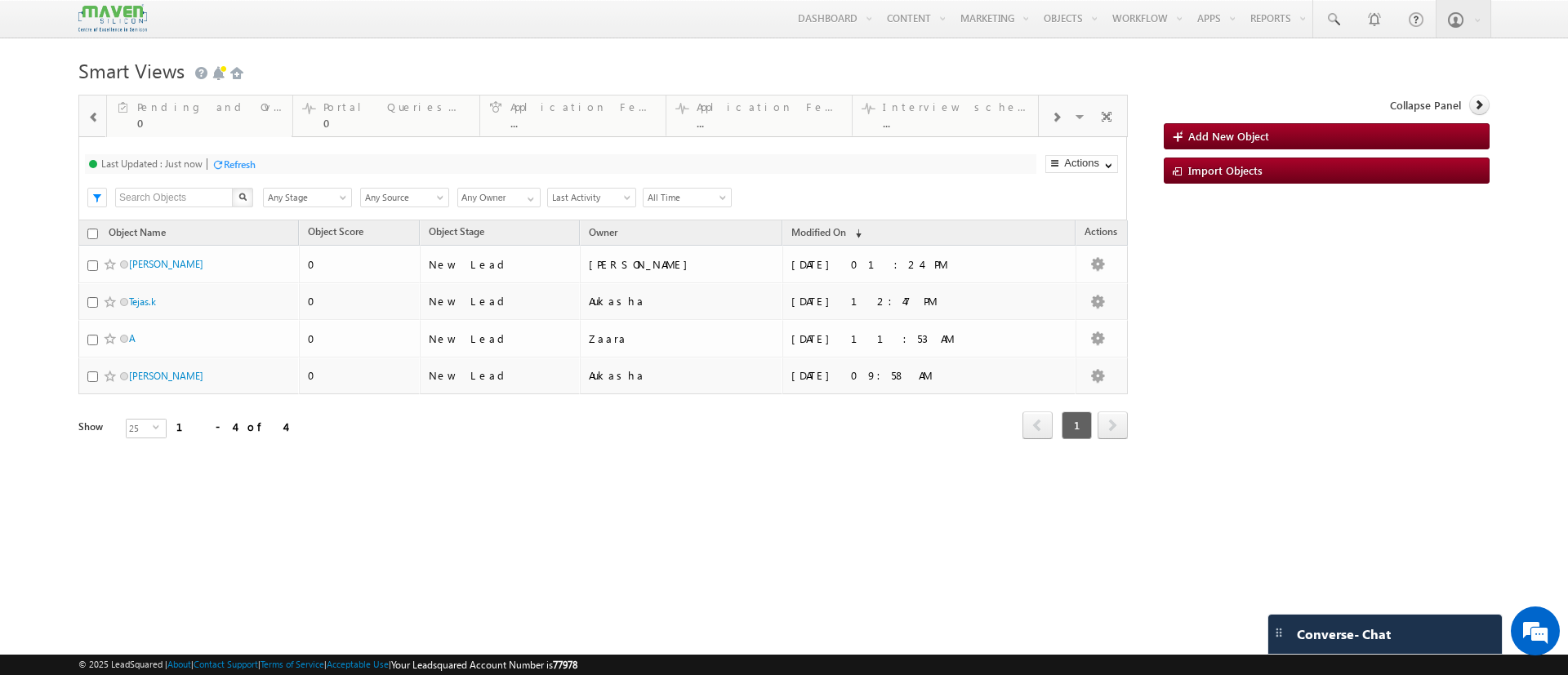
click at [1054, 118] on span at bounding box center [1056, 117] width 10 height 13
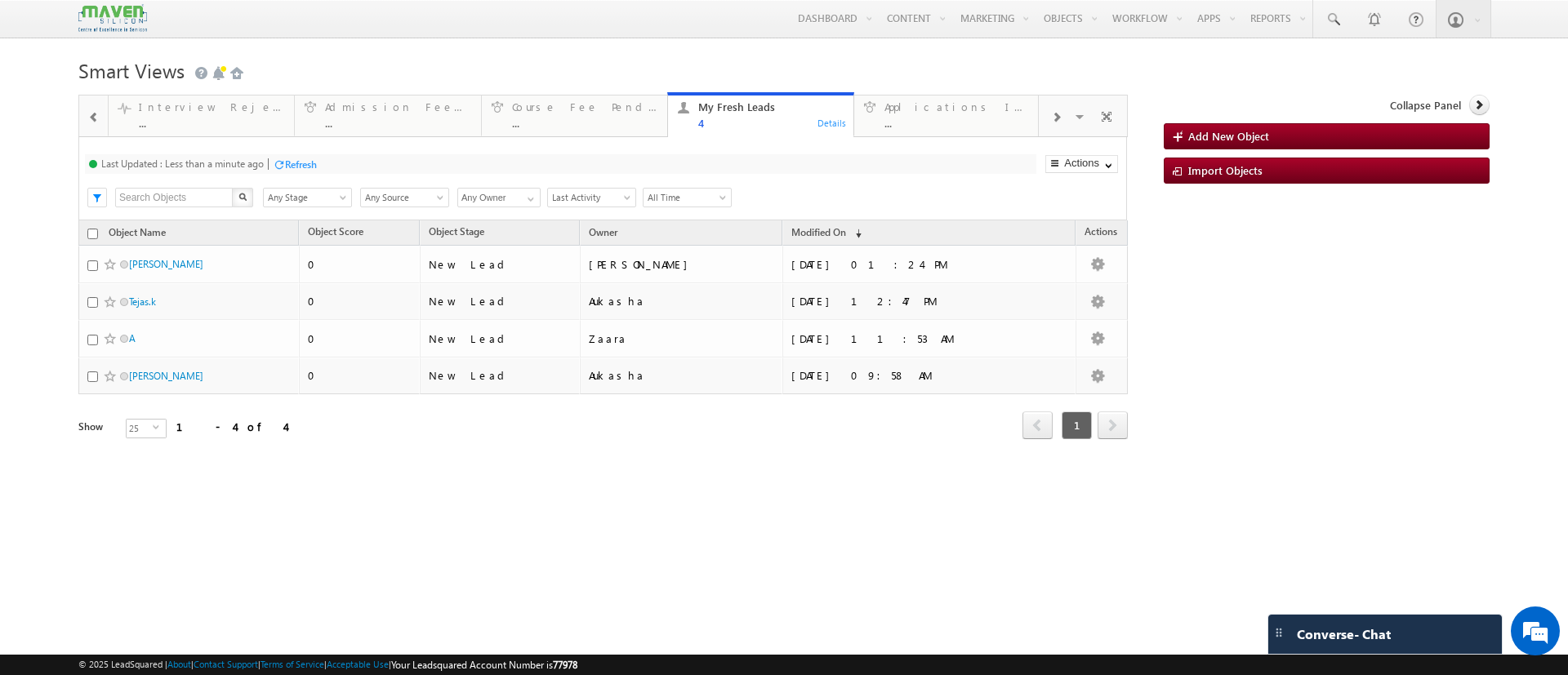
click at [1054, 118] on span at bounding box center [1056, 117] width 10 height 13
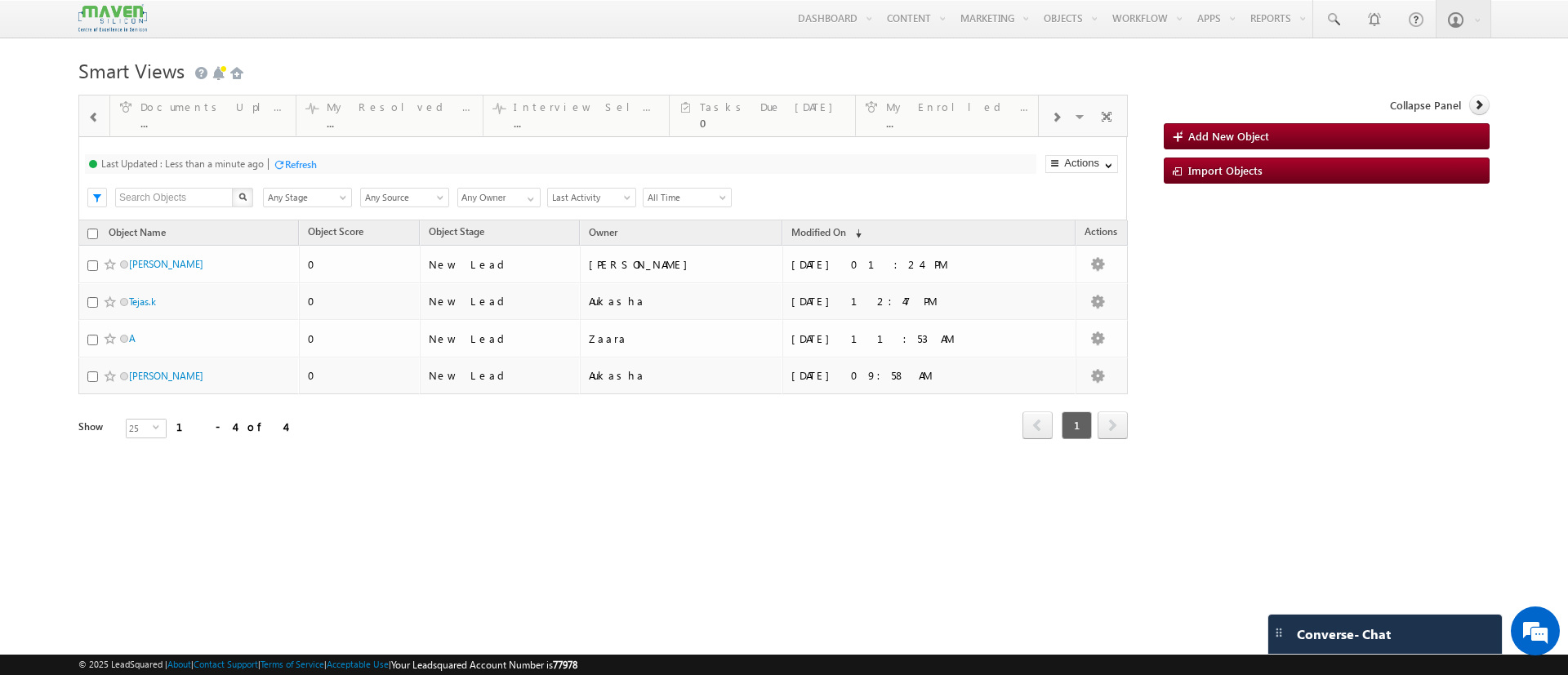
click at [1054, 118] on span at bounding box center [1056, 117] width 10 height 13
click at [1090, 122] on div "Visible Tabs My Fresh Opportunities Default My Customers Default Pending and Ov…" at bounding box center [1086, 116] width 26 height 29
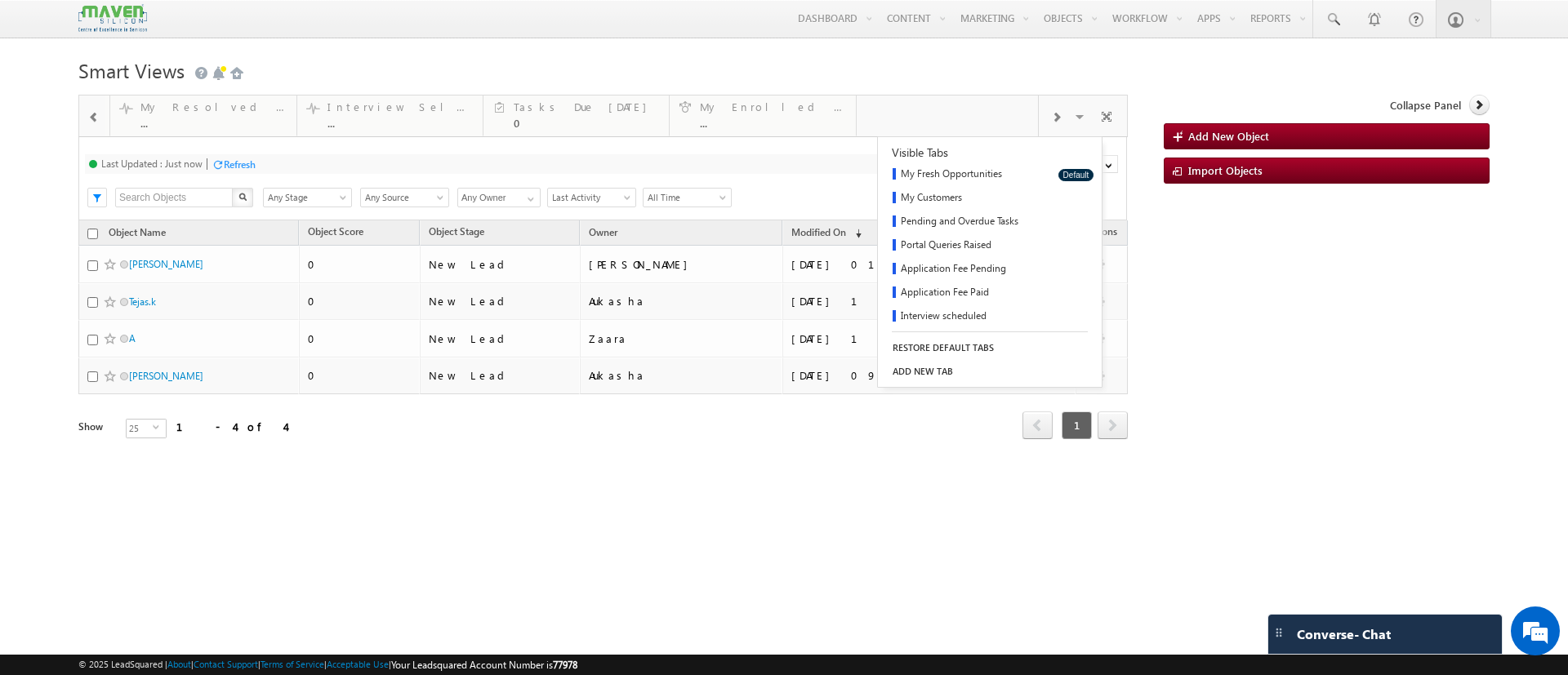
click at [618, 505] on html "Menu Namrata Lsq user priti shran it202 1@gma il.co m" at bounding box center [784, 263] width 1568 height 526
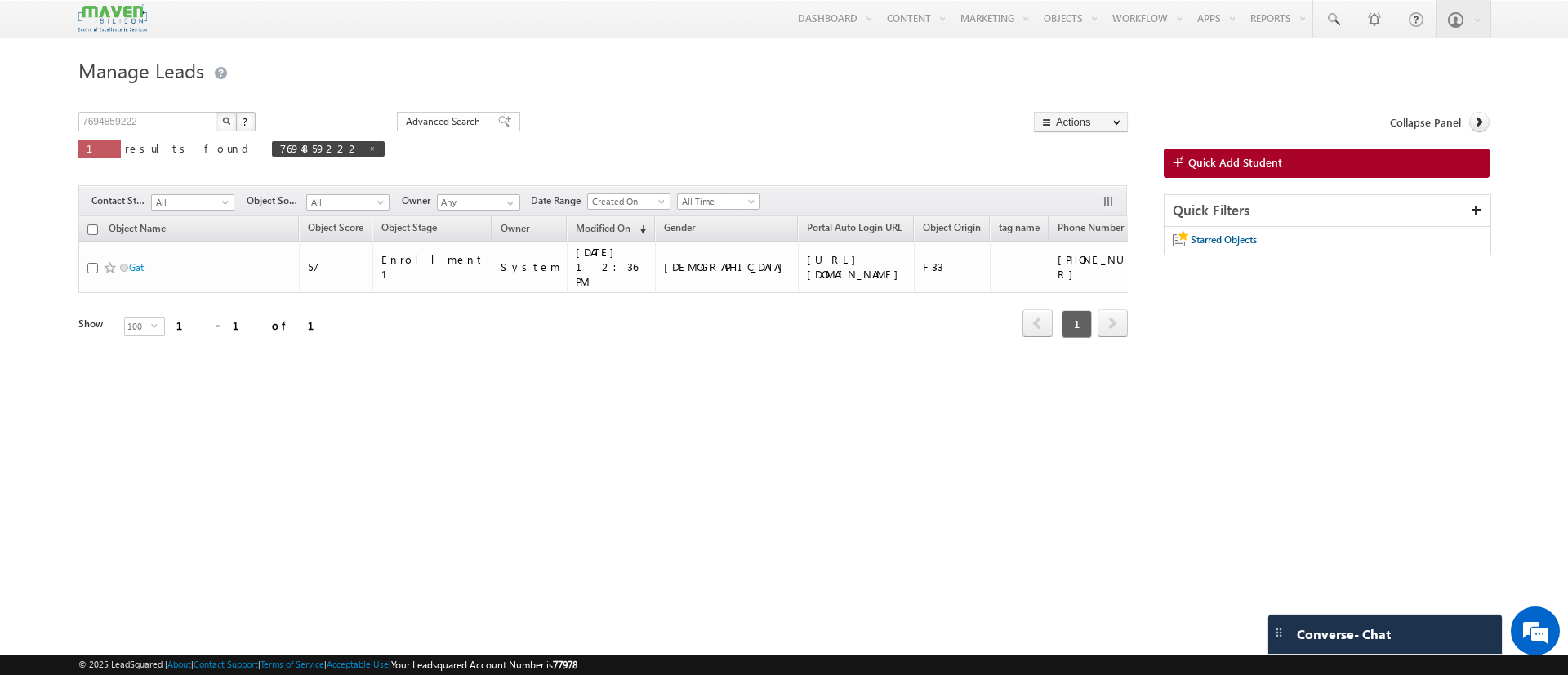
click at [1289, 405] on div "Manage Leads 7694859222 X ? 1 results found 7694859222 Advanced Search Advanced…" at bounding box center [784, 258] width 1412 height 408
drag, startPoint x: 253, startPoint y: 150, endPoint x: 537, endPoint y: 106, distance: 287.4
click at [368, 152] on span at bounding box center [372, 148] width 8 height 8
type input "Search Objects"
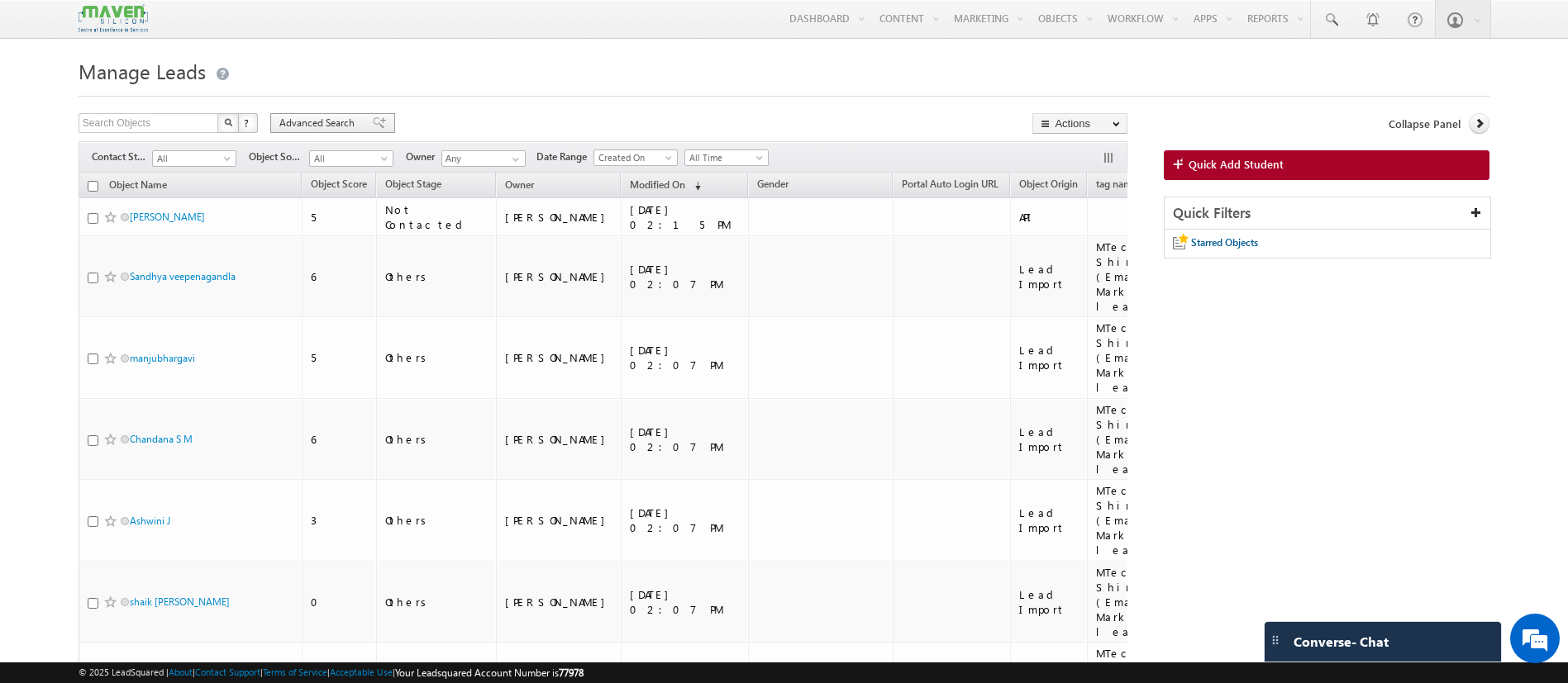
click at [336, 125] on span "Advanced Search" at bounding box center [319, 123] width 81 height 15
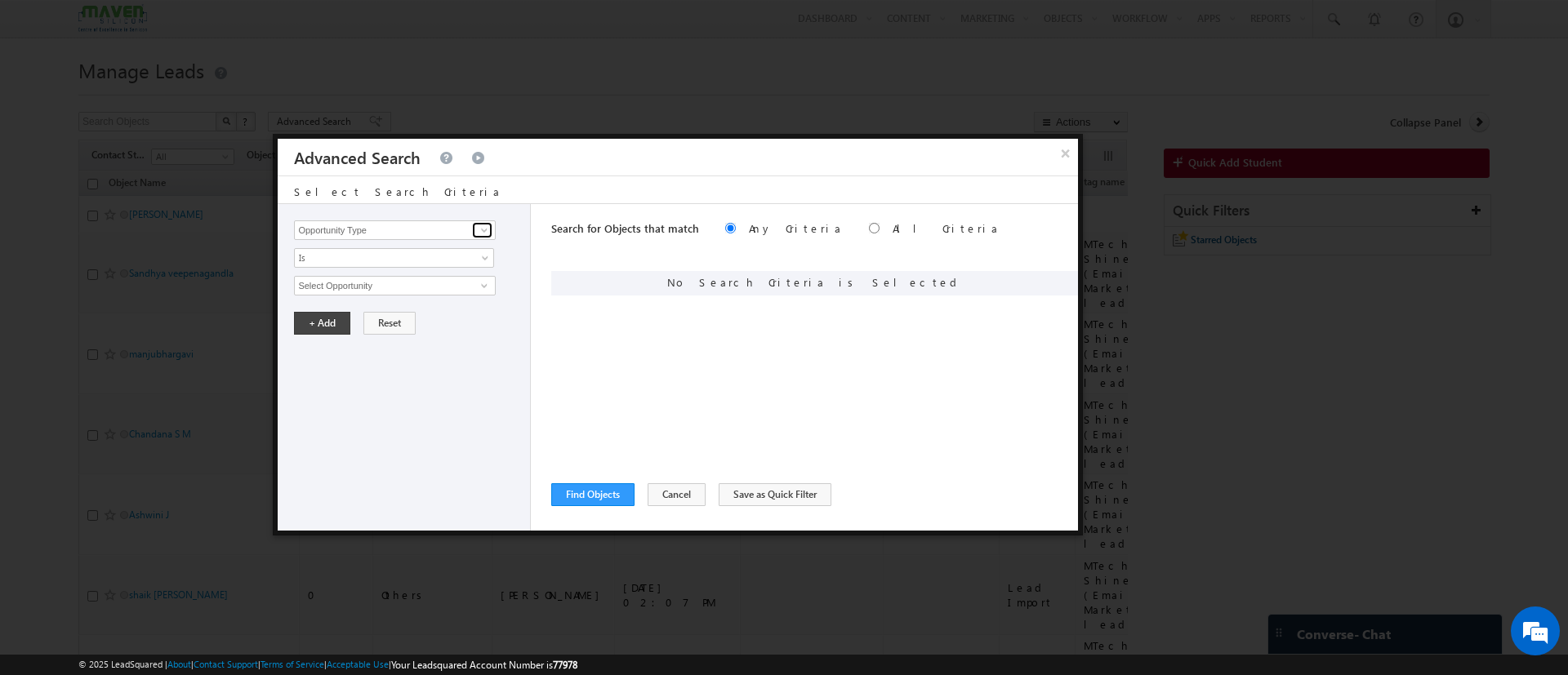
click at [477, 229] on span at bounding box center [484, 230] width 13 height 13
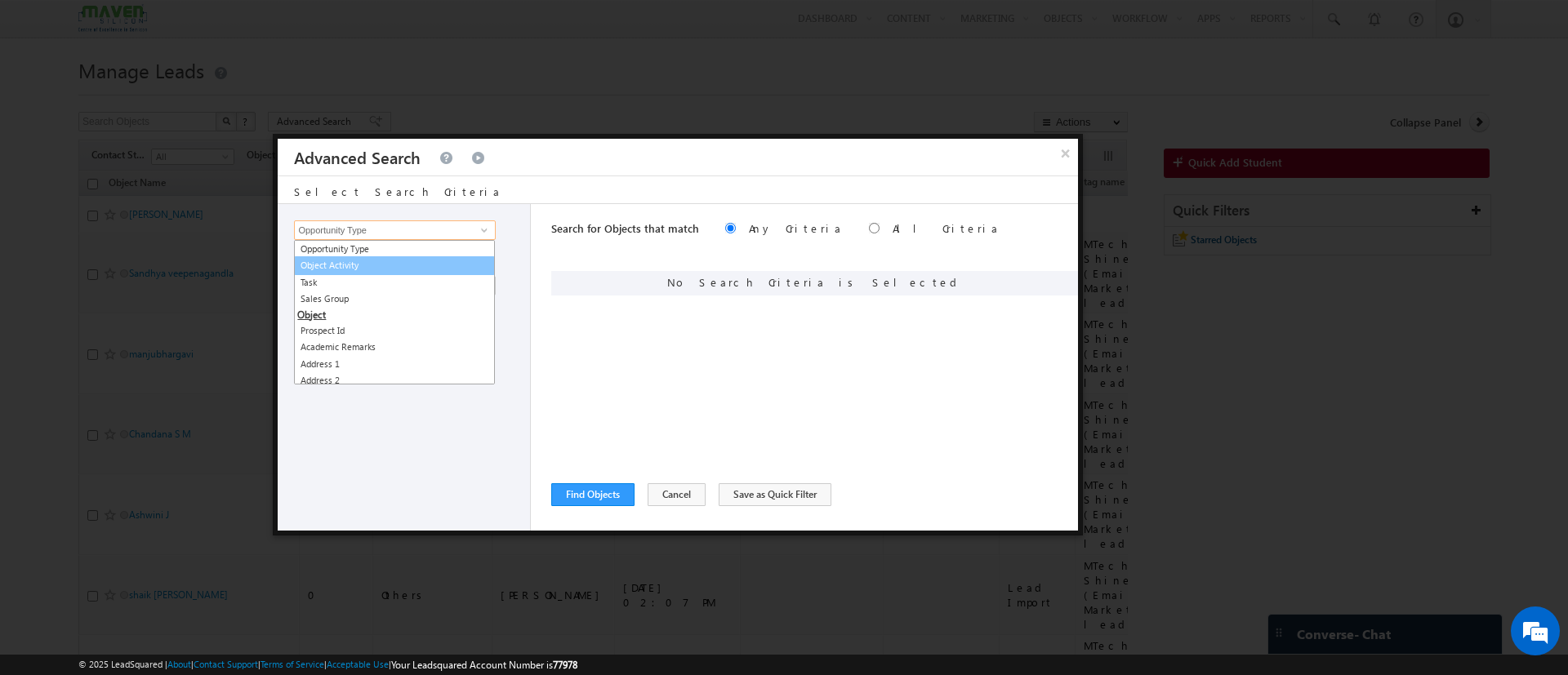
click at [450, 262] on link "Object Activity" at bounding box center [394, 266] width 201 height 19
type input "Object Activity"
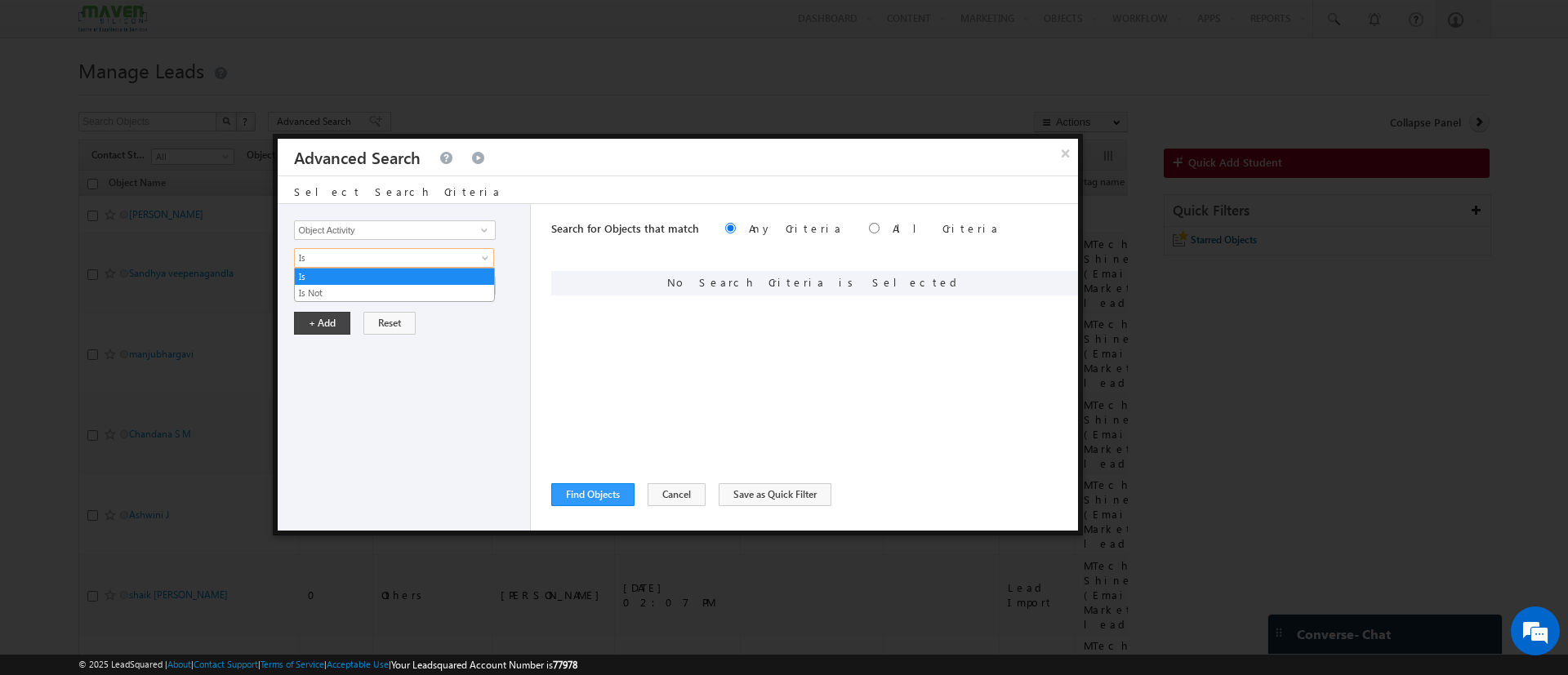
click at [474, 267] on link "Is" at bounding box center [393, 258] width 200 height 20
click at [461, 291] on link "Is Not" at bounding box center [394, 293] width 199 height 14
click at [461, 288] on input "Select Activity" at bounding box center [394, 286] width 201 height 20
click at [479, 283] on span at bounding box center [484, 286] width 13 height 13
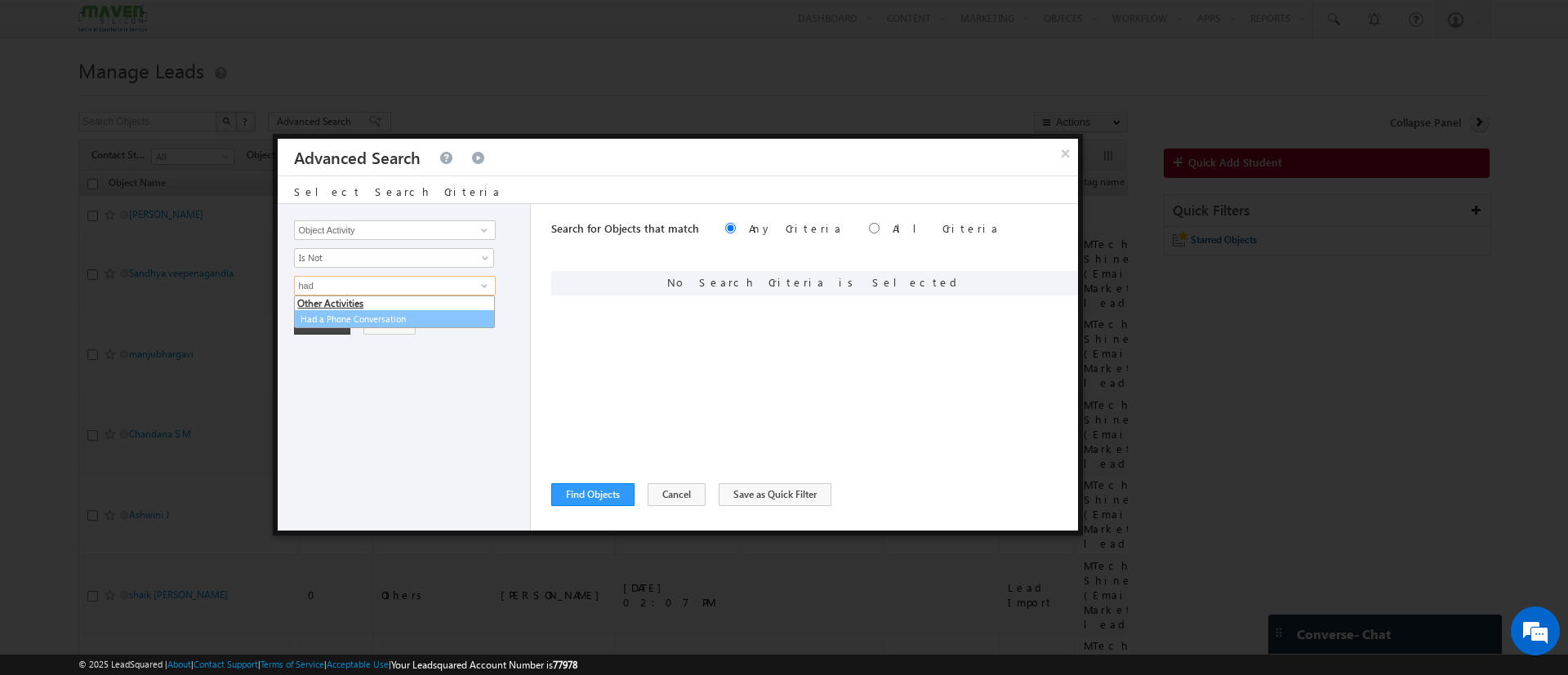
click at [433, 317] on link "Had a Phone Conversation" at bounding box center [394, 319] width 201 height 19
type input "Had a Phone Conversation"
drag, startPoint x: 326, startPoint y: 374, endPoint x: 342, endPoint y: 374, distance: 16.0
click at [326, 373] on button "+ Add" at bounding box center [322, 379] width 56 height 23
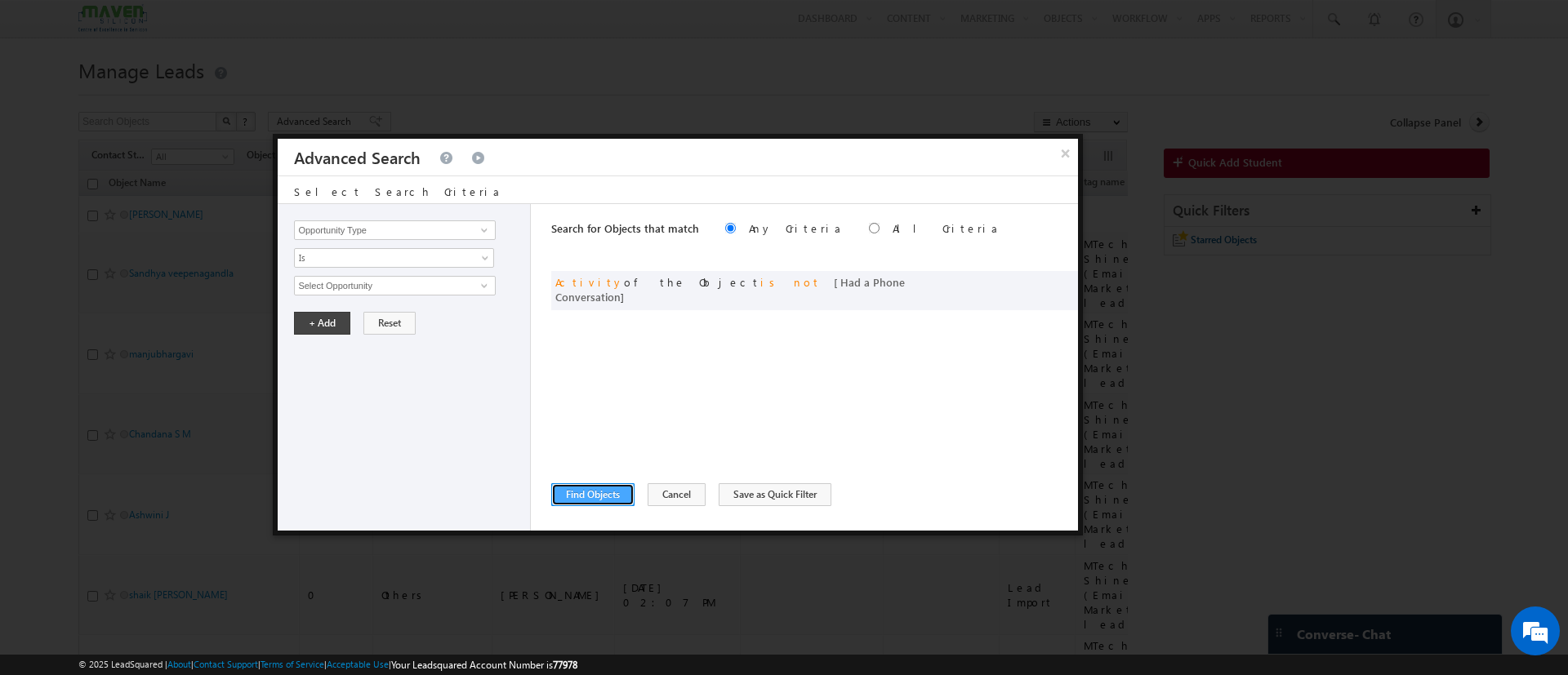
click at [611, 493] on button "Find Objects" at bounding box center [593, 494] width 83 height 23
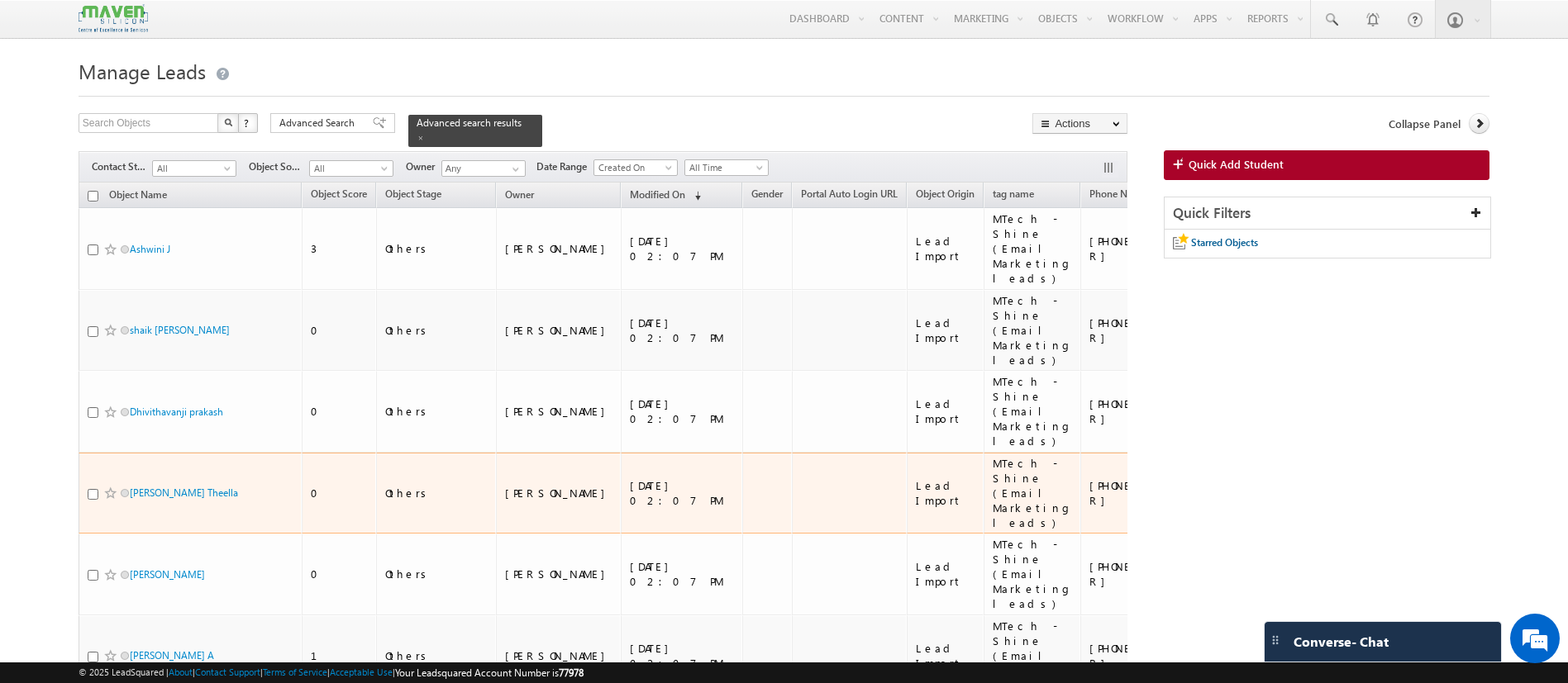
drag, startPoint x: 167, startPoint y: 438, endPoint x: 72, endPoint y: 321, distance: 150.7
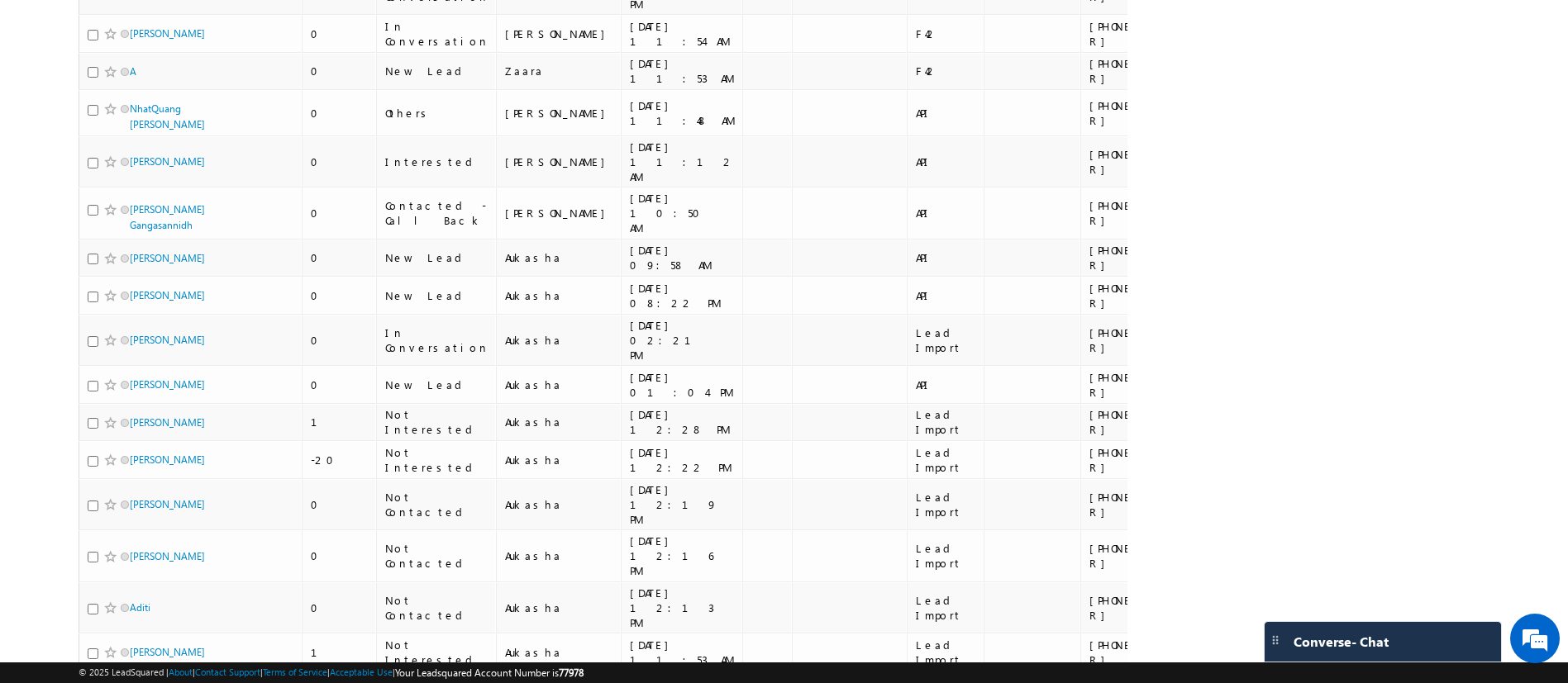
scroll to position [2250, 0]
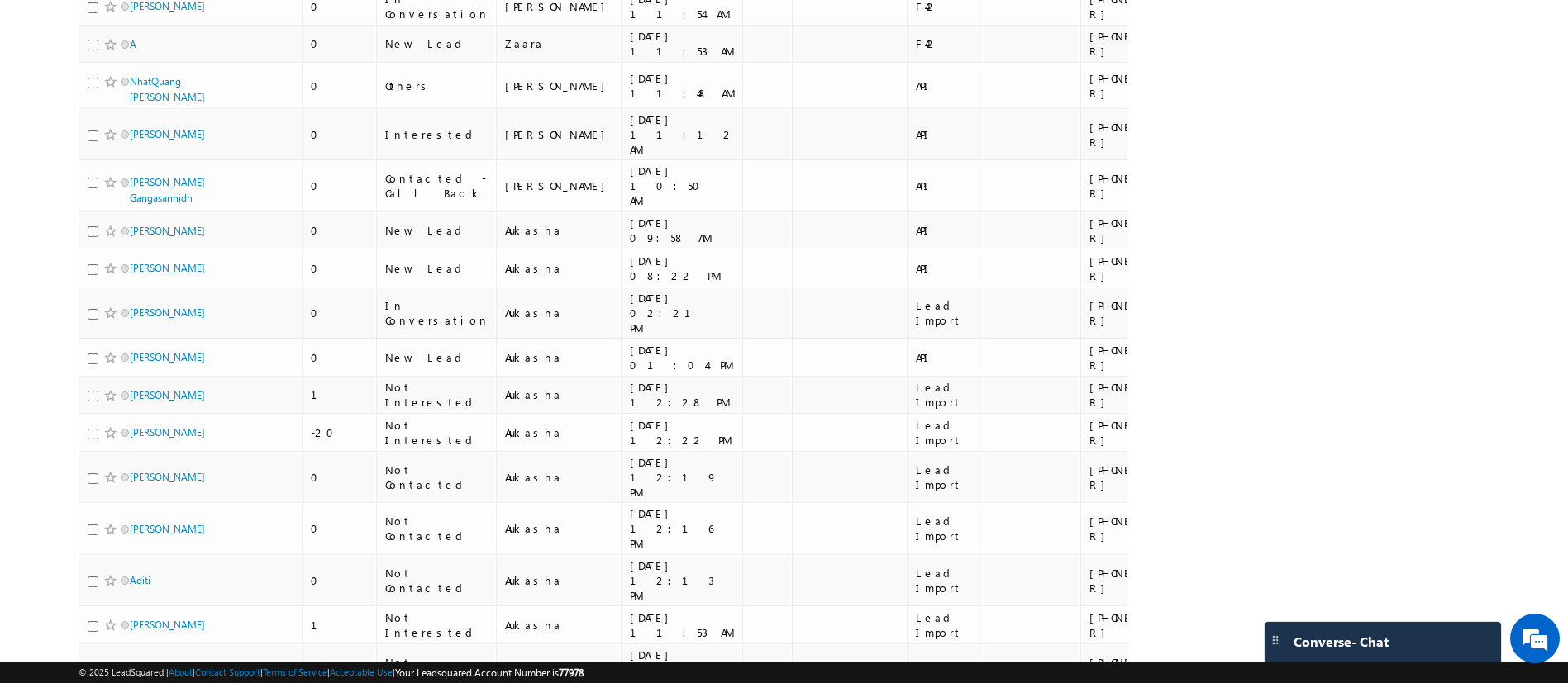
drag, startPoint x: 165, startPoint y: 361, endPoint x: 147, endPoint y: 371, distance: 20.6
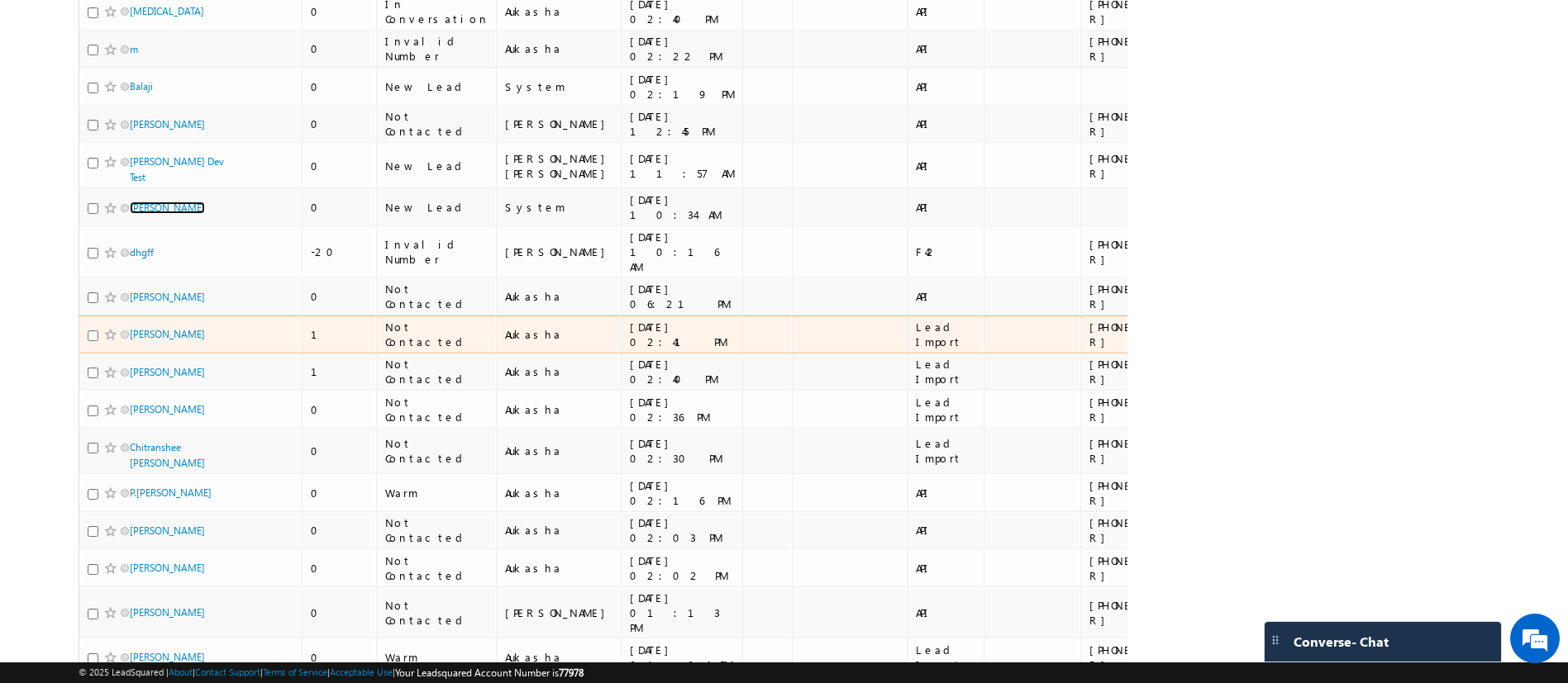
scroll to position [3979, 0]
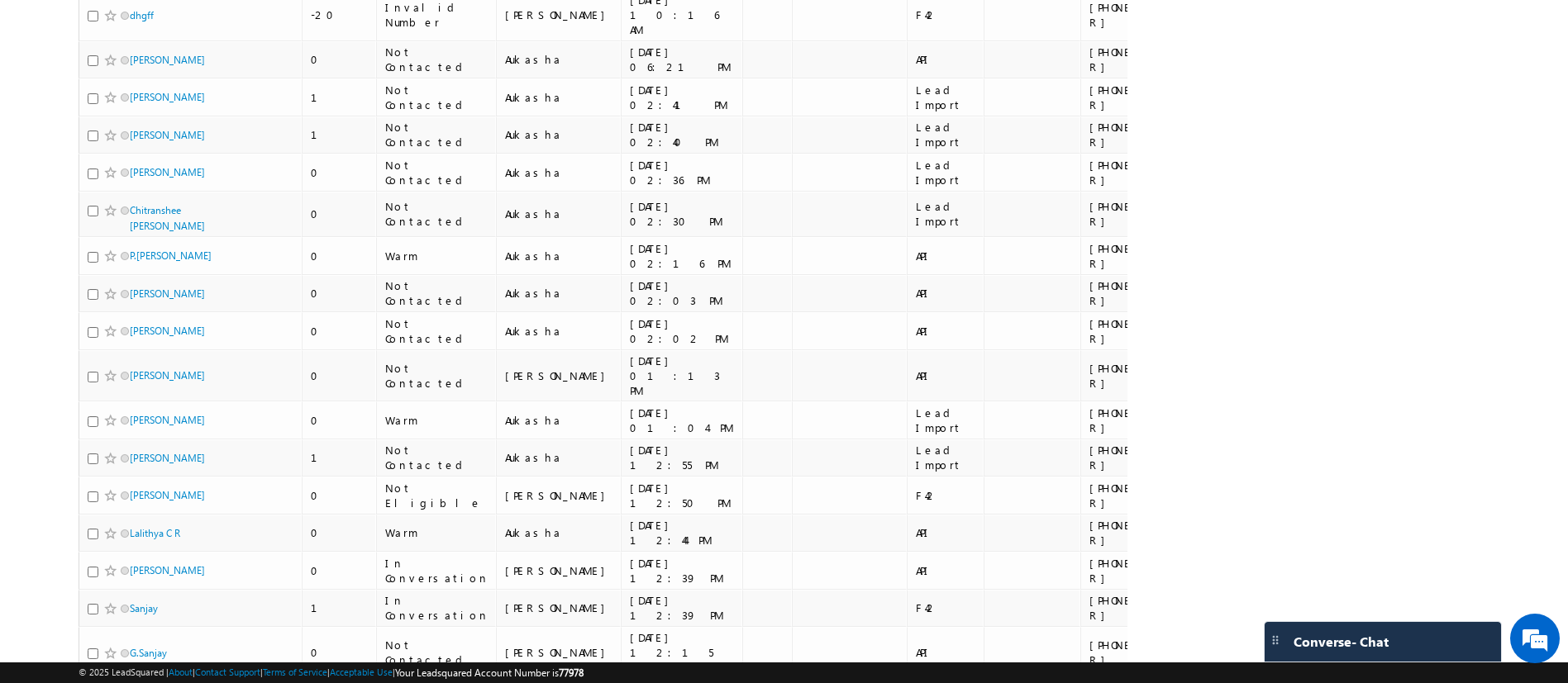
drag, startPoint x: 138, startPoint y: 419, endPoint x: 5, endPoint y: 449, distance: 136.3
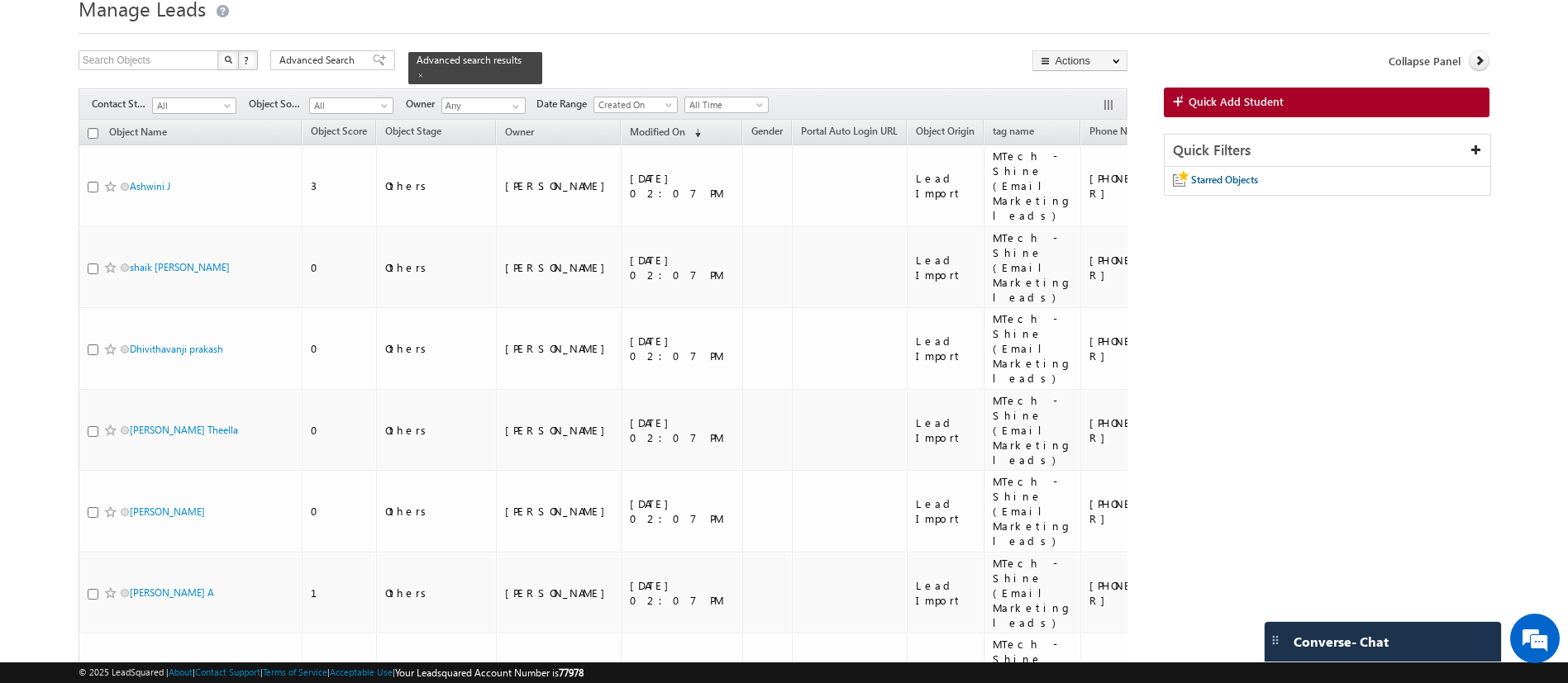
scroll to position [0, 0]
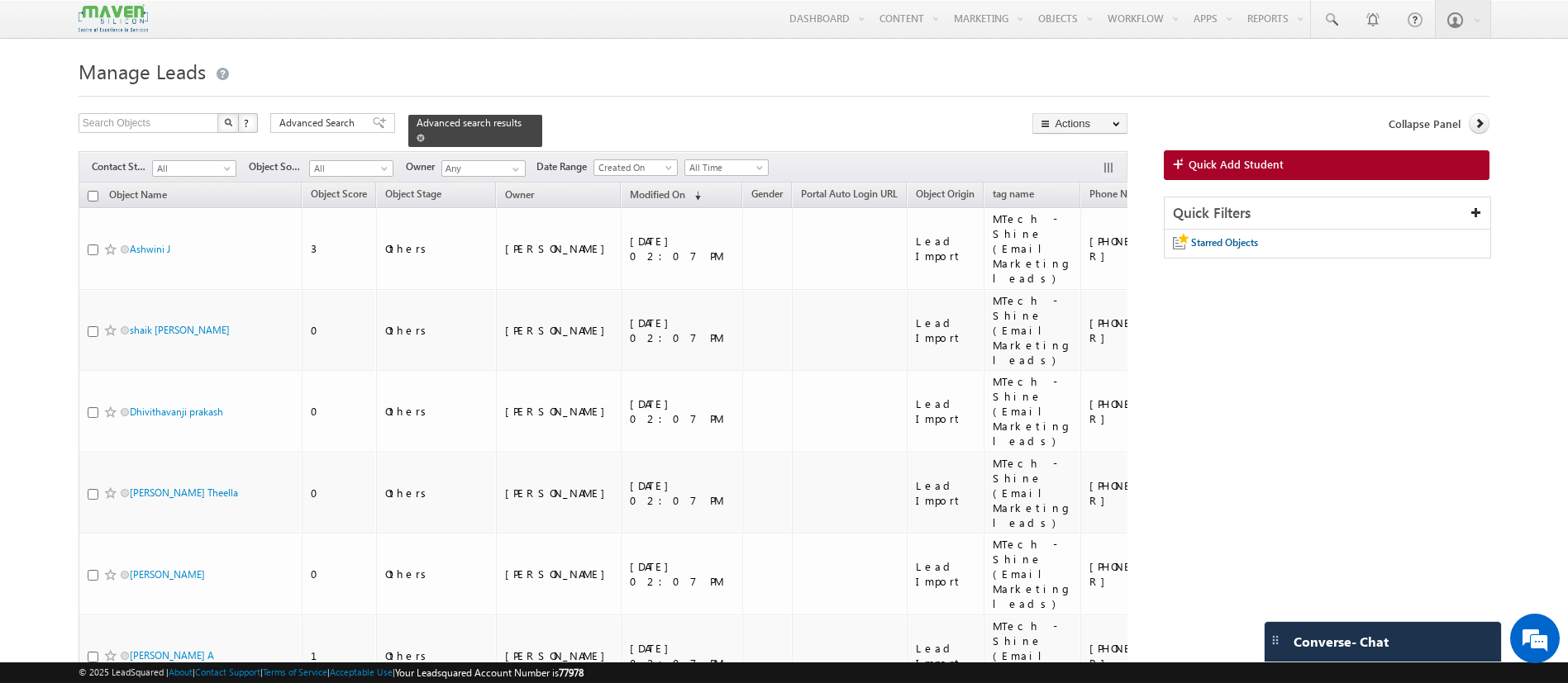
click at [501, 119] on div "Advanced search results" at bounding box center [475, 131] width 134 height 32
click at [424, 133] on span at bounding box center [420, 137] width 8 height 8
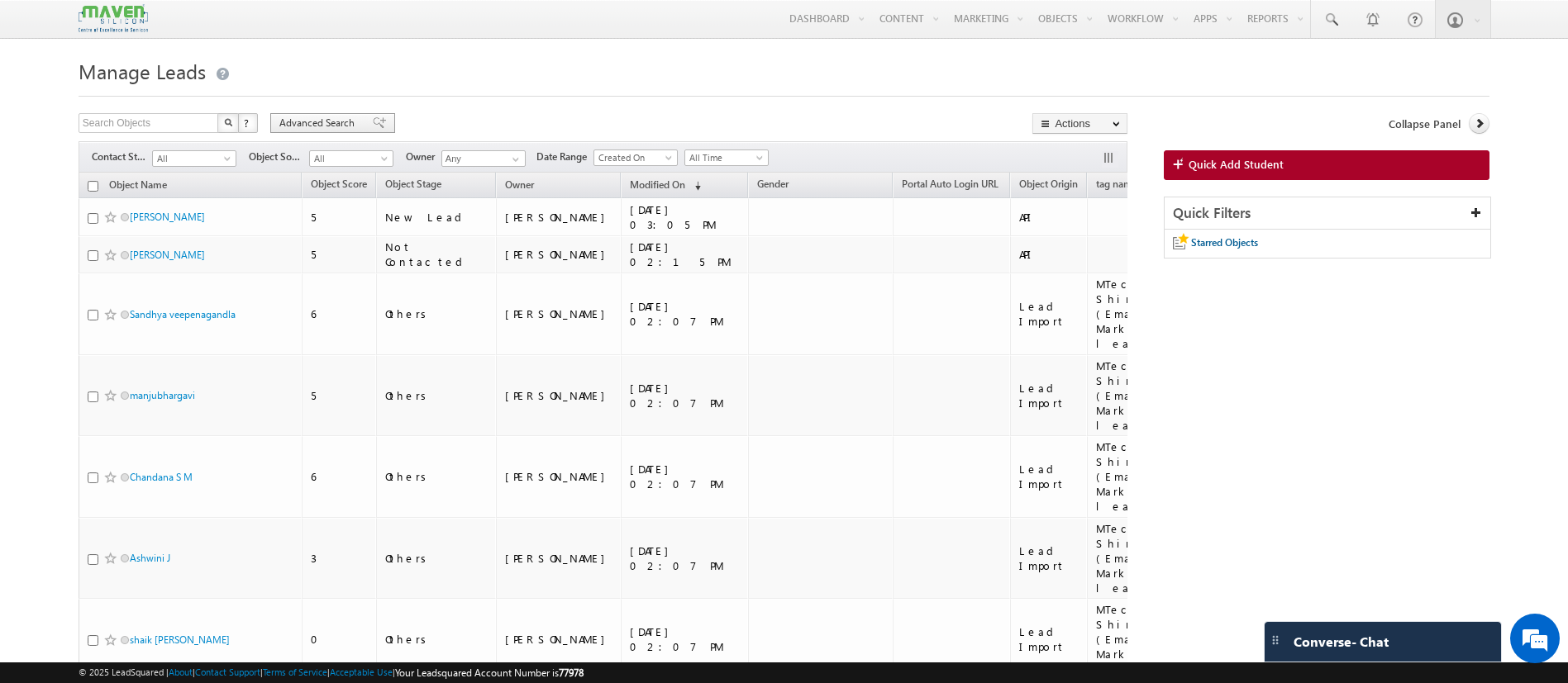
click at [337, 114] on div "Advanced Search" at bounding box center [332, 123] width 124 height 20
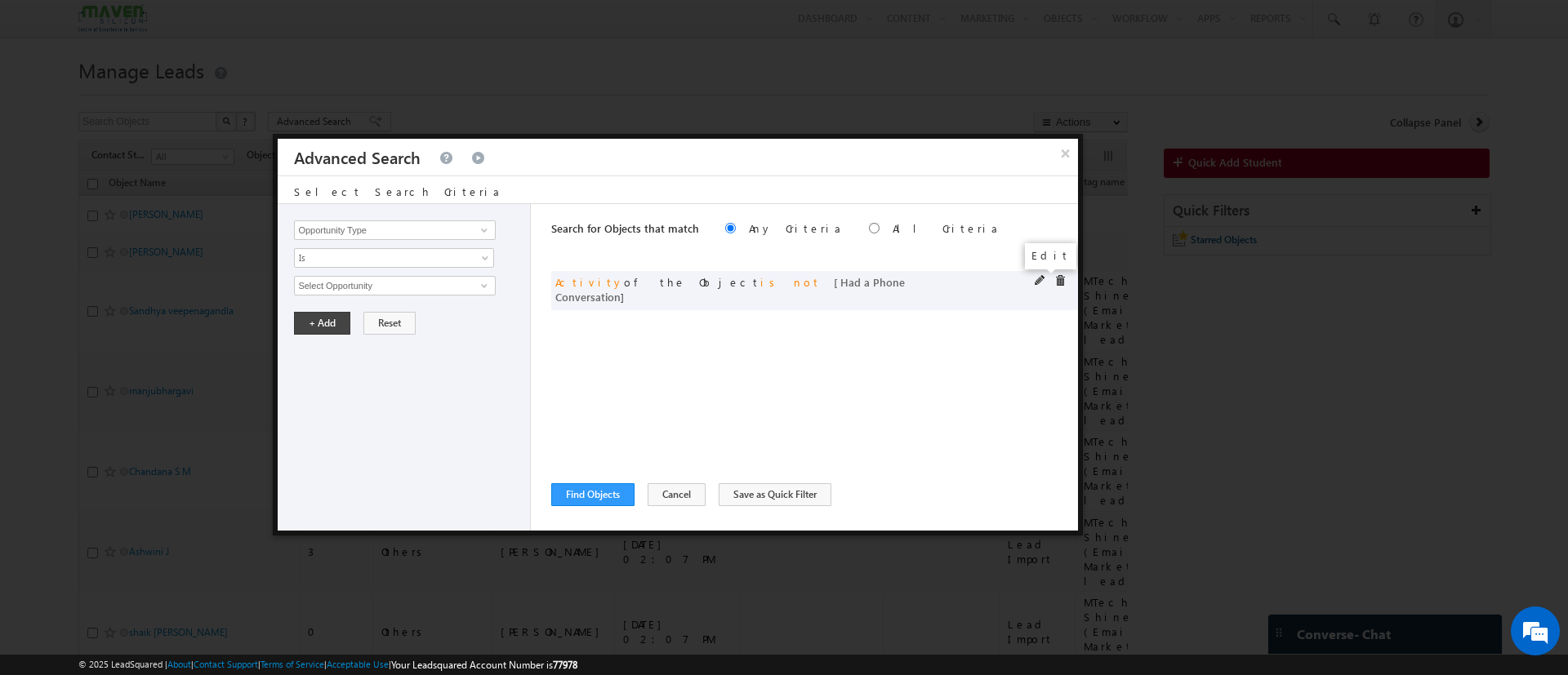
click at [1040, 277] on span at bounding box center [1041, 280] width 12 height 12
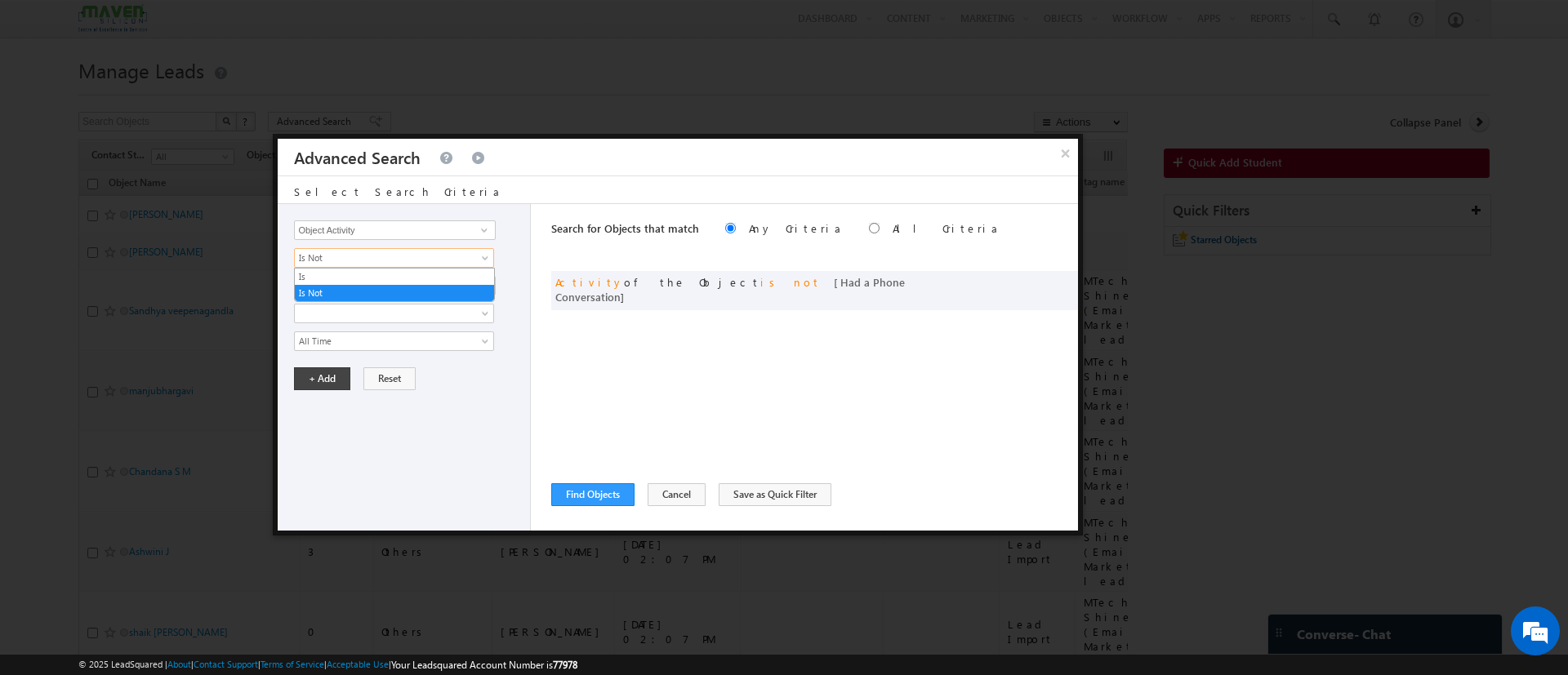
click at [401, 259] on span "Is Not" at bounding box center [383, 258] width 177 height 14
click at [368, 283] on link "Is" at bounding box center [394, 277] width 199 height 14
click at [359, 281] on input "Select Activity" at bounding box center [394, 286] width 201 height 20
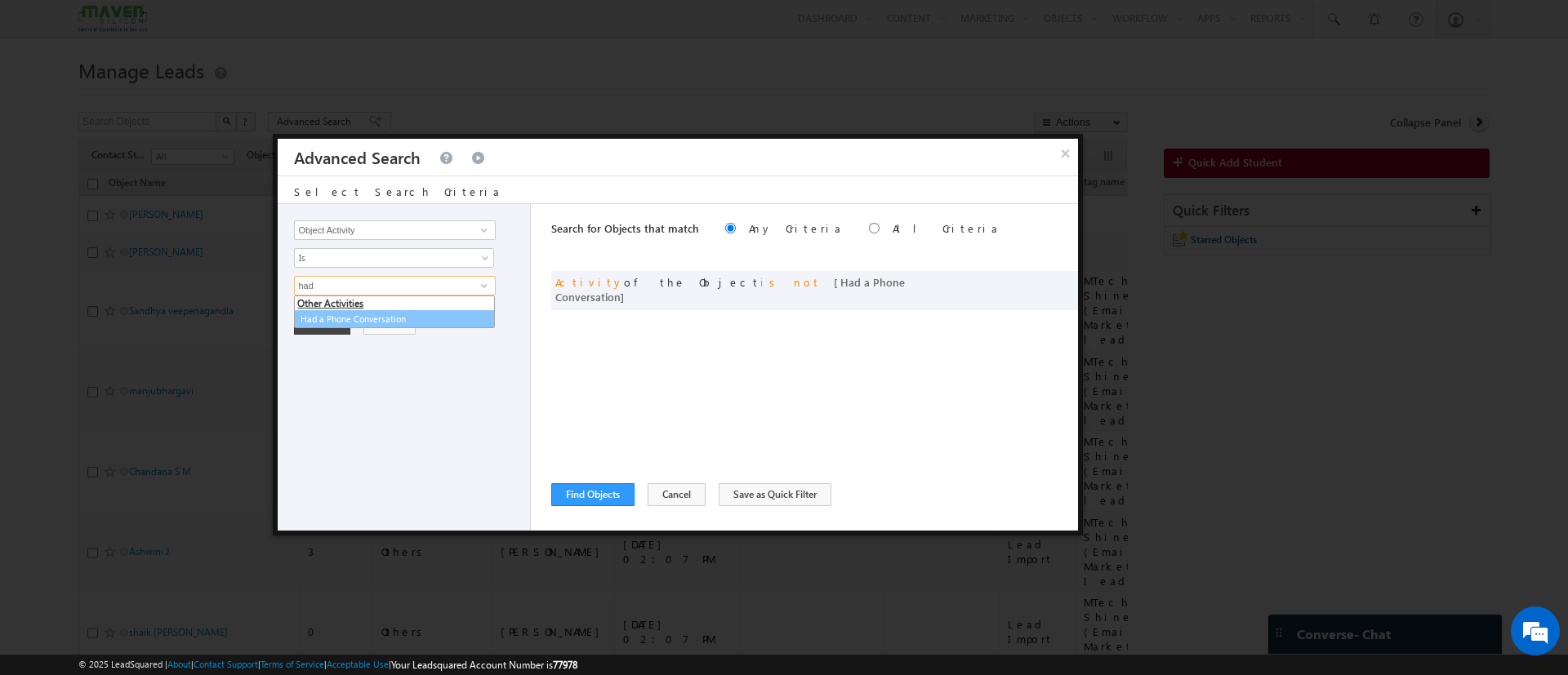
click at [363, 319] on link "Had a Phone Conversation" at bounding box center [394, 319] width 201 height 19
type input "Had a Phone Conversation"
click at [324, 384] on button "+ Add" at bounding box center [322, 379] width 56 height 23
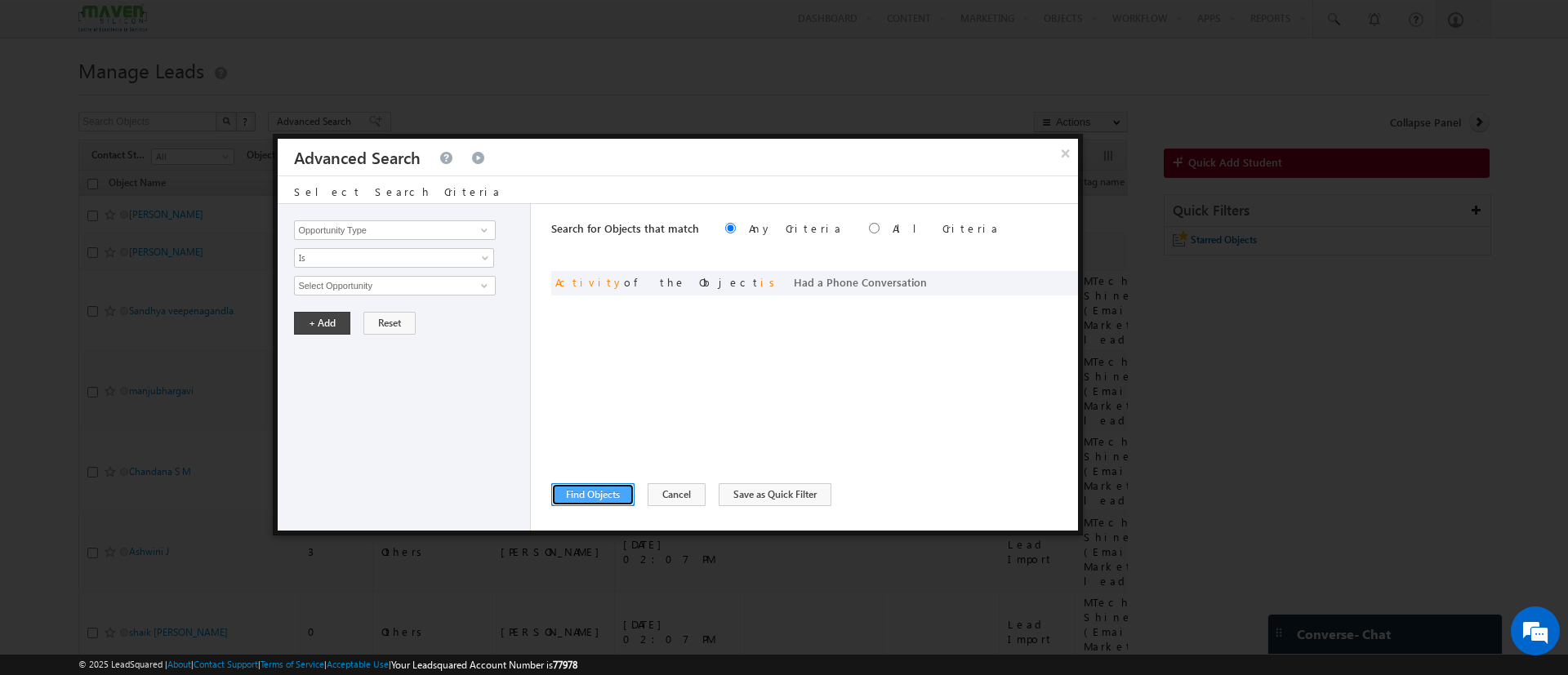
click at [554, 501] on button "Find Objects" at bounding box center [593, 494] width 83 height 23
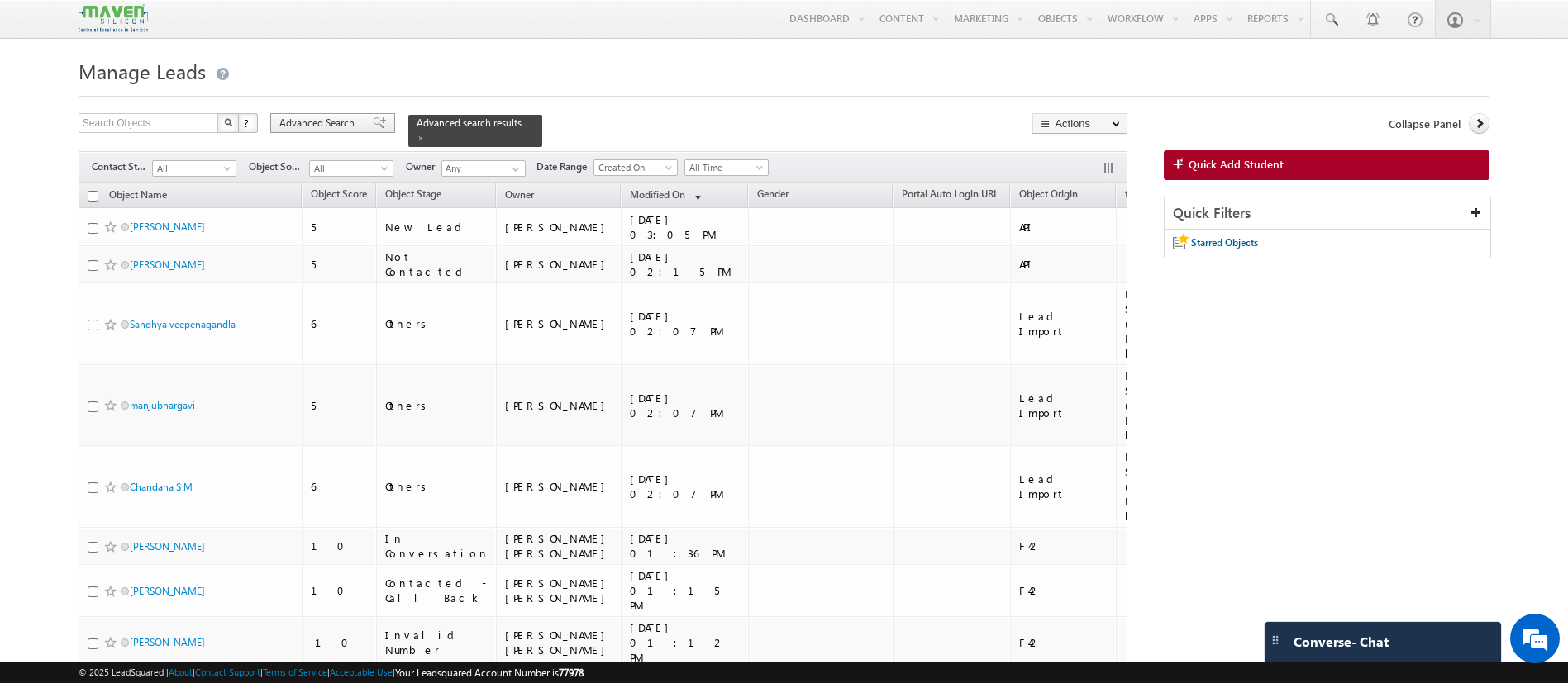
click at [284, 125] on span "Advanced Search" at bounding box center [319, 123] width 81 height 15
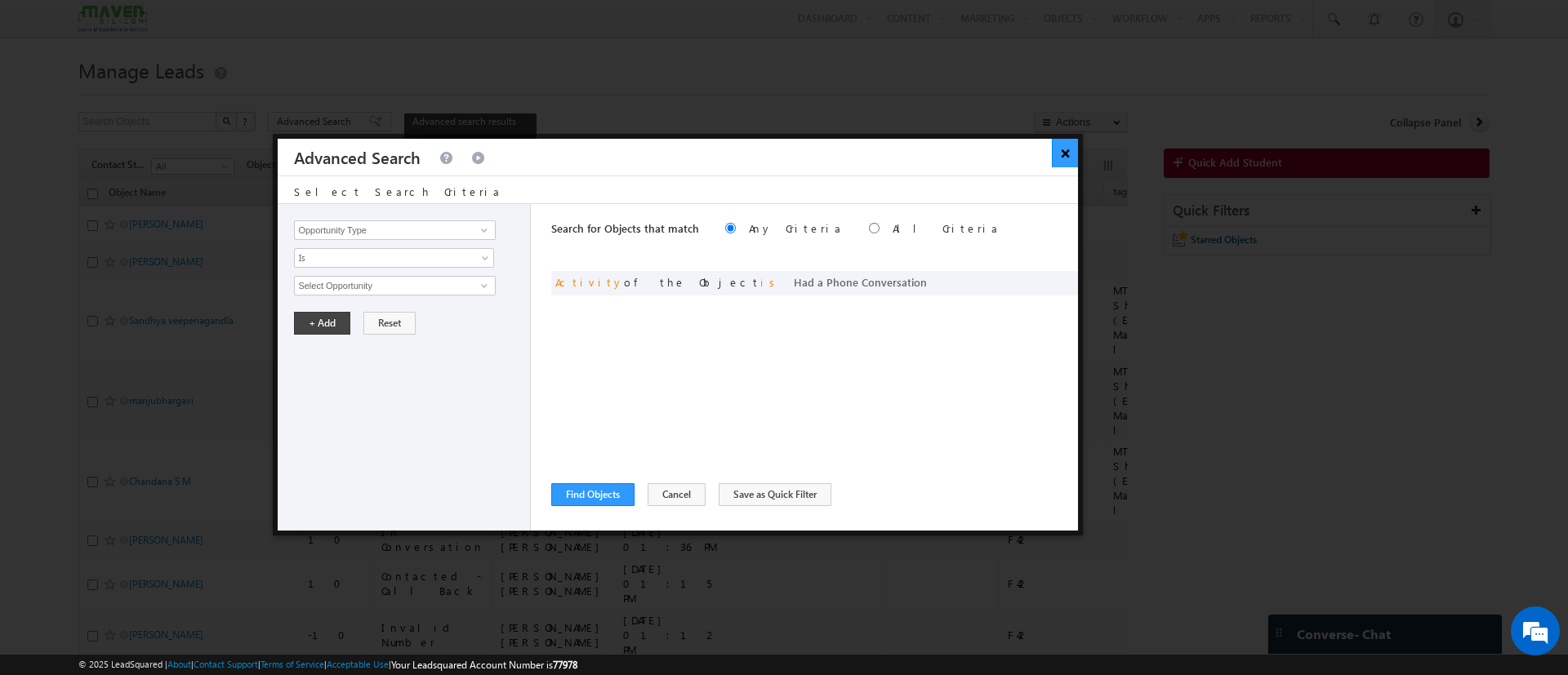
click at [1067, 156] on button "×" at bounding box center [1066, 154] width 27 height 29
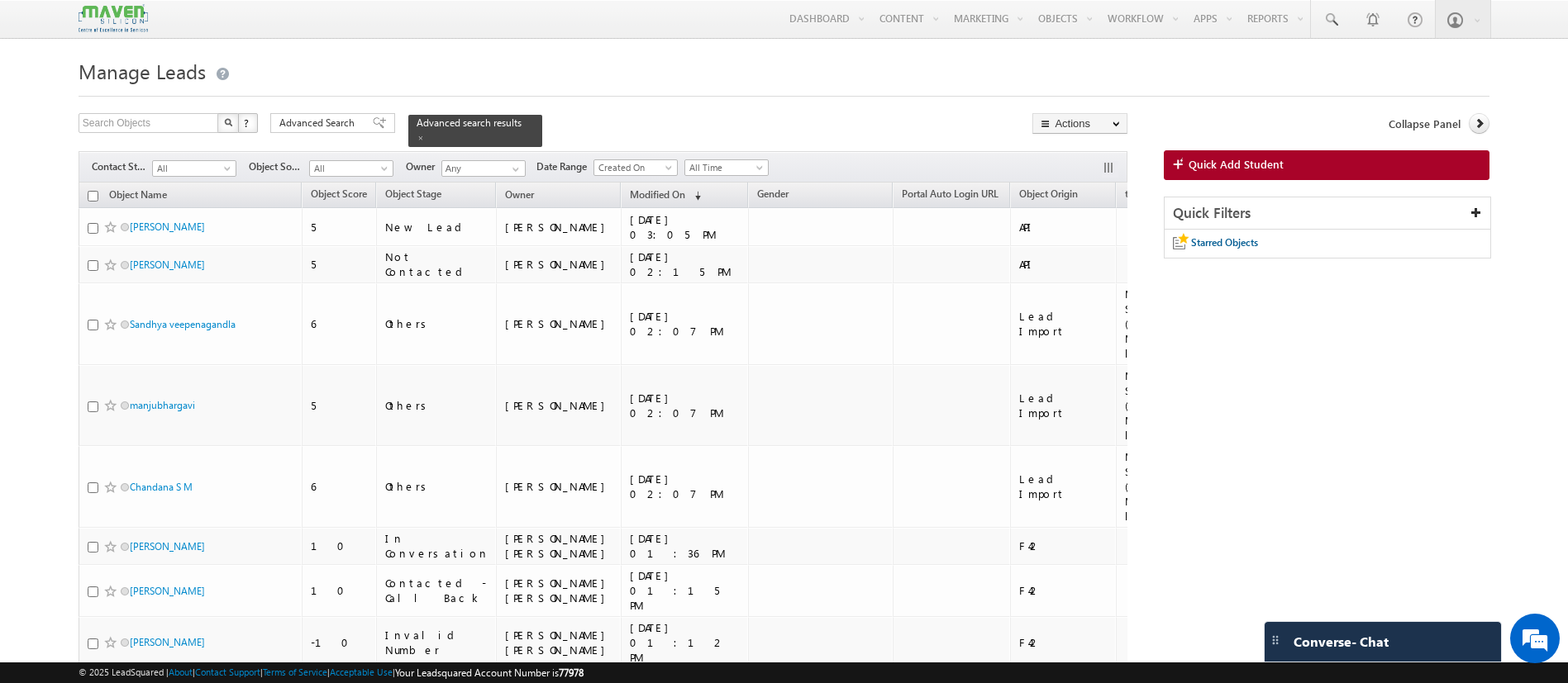
click at [634, 90] on div at bounding box center [784, 91] width 1411 height 11
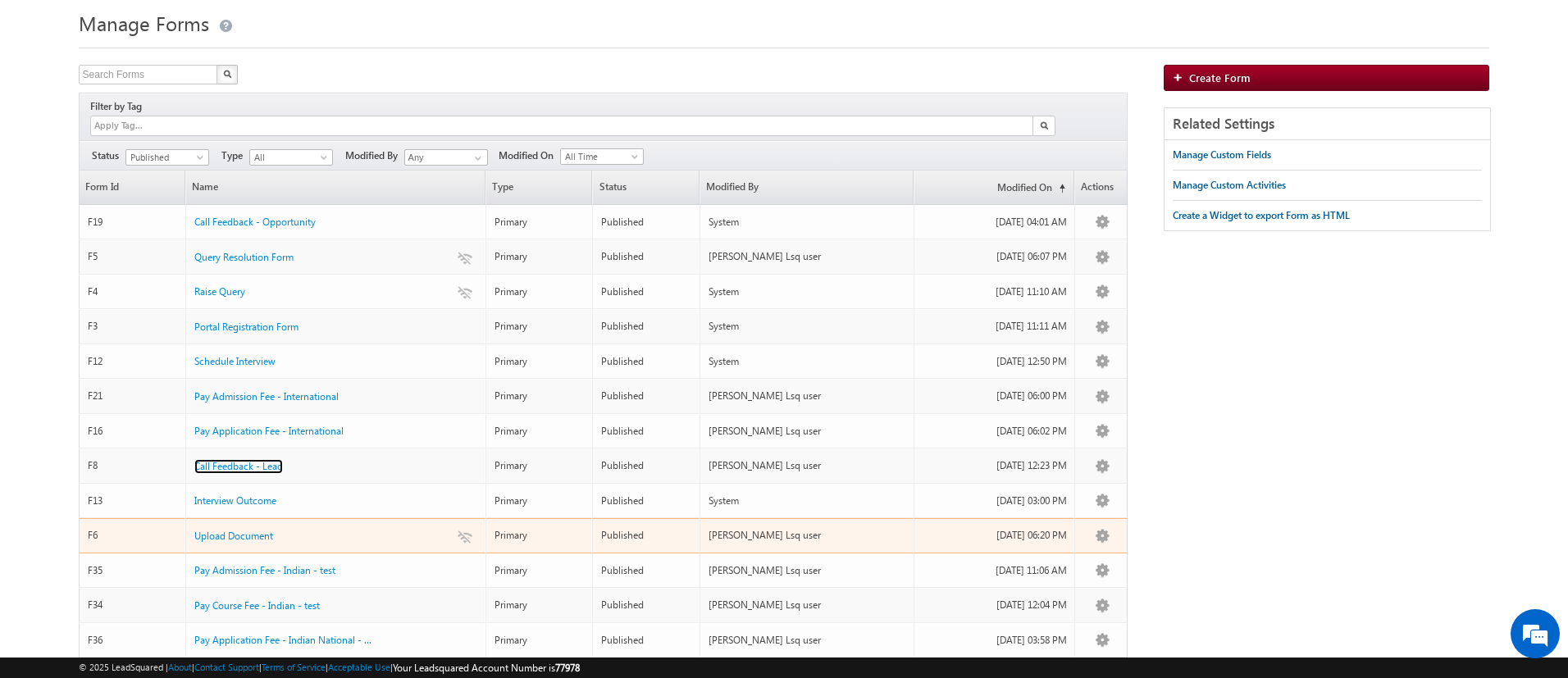
scroll to position [23, 0]
